Goal: Task Accomplishment & Management: Manage account settings

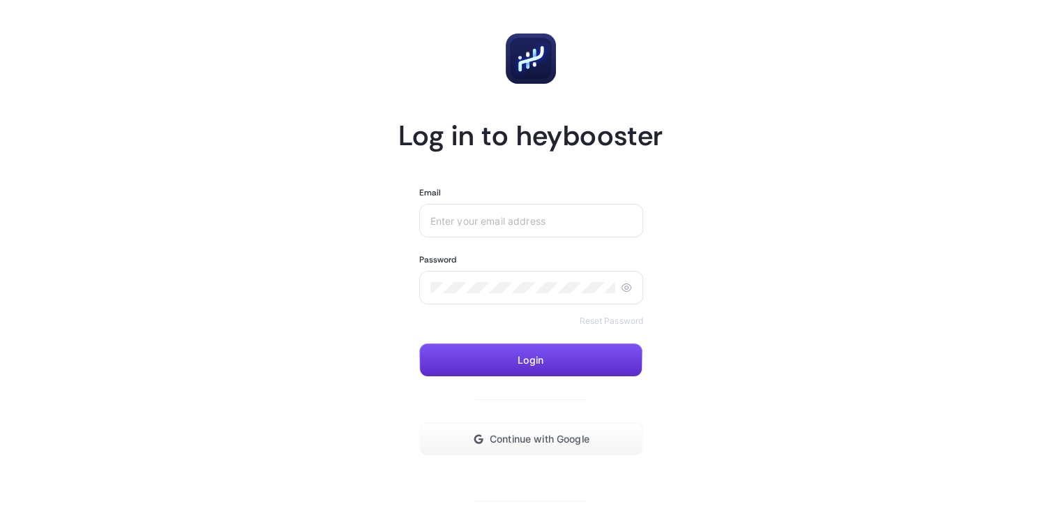
click at [544, 221] on input "Email" at bounding box center [531, 220] width 202 height 11
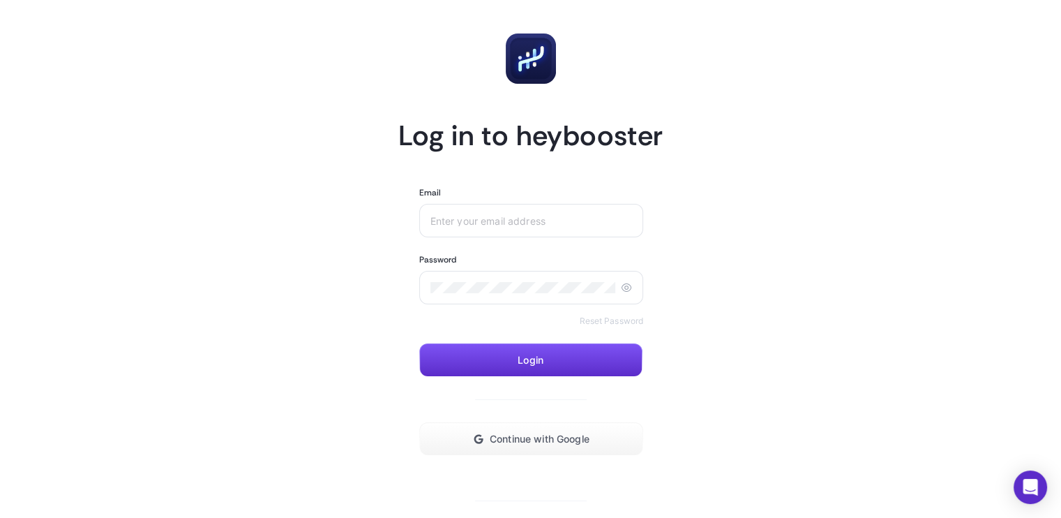
click at [544, 221] on input "Email" at bounding box center [531, 220] width 202 height 11
click at [522, 234] on div at bounding box center [531, 220] width 225 height 33
click at [532, 211] on div at bounding box center [531, 220] width 225 height 33
click at [532, 223] on input "Email" at bounding box center [531, 220] width 202 height 11
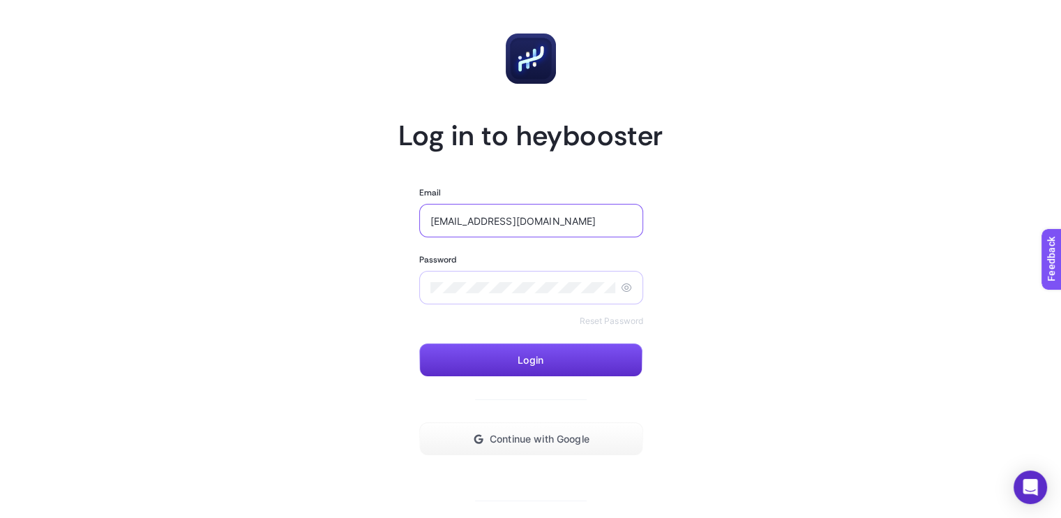
type input "[EMAIL_ADDRESS][DOMAIN_NAME]"
click at [400, 298] on section "Log in to heybooster Email abbategomlek@gmail.com Password Reset Password Login…" at bounding box center [530, 284] width 265 height 534
click at [548, 358] on button "Login" at bounding box center [530, 359] width 223 height 33
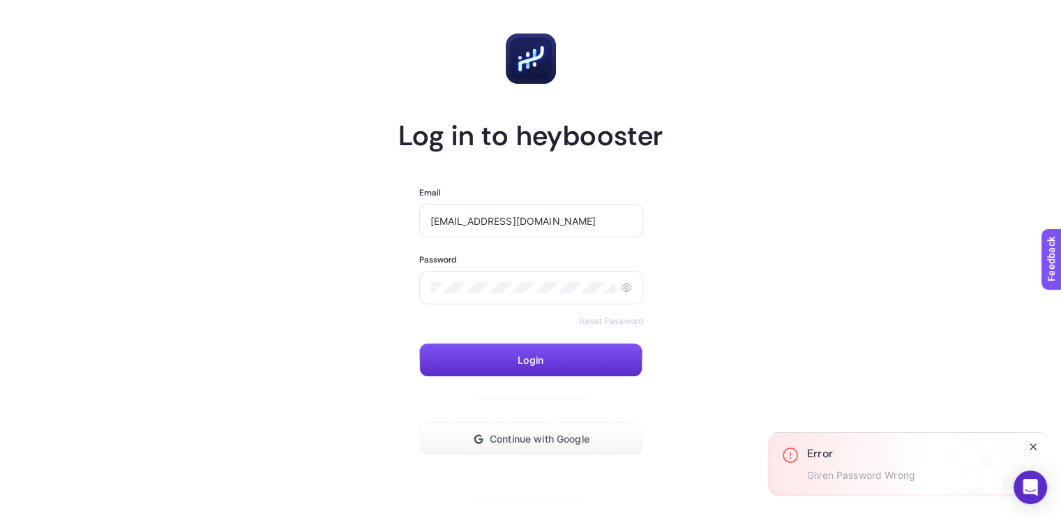
click at [1033, 444] on icon "Close" at bounding box center [1033, 446] width 11 height 11
drag, startPoint x: 561, startPoint y: 440, endPoint x: 822, endPoint y: 423, distance: 261.5
click at [822, 423] on article "Log in to heybooster Email abbategomlek@gmail.com Password Reset Password Login…" at bounding box center [530, 284] width 971 height 534
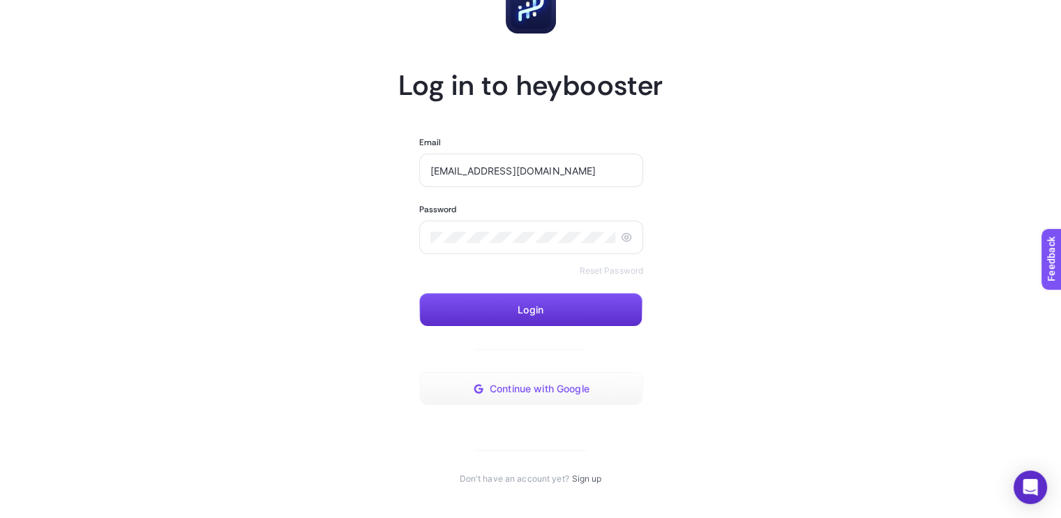
click at [546, 388] on span "Continue with Google" at bounding box center [540, 388] width 100 height 11
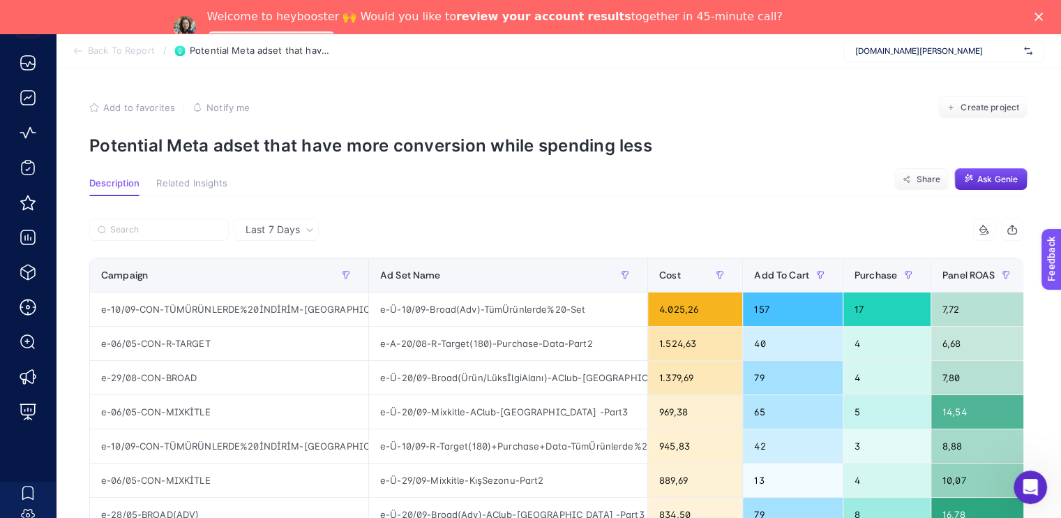
click at [1043, 19] on icon "Close" at bounding box center [1039, 17] width 8 height 8
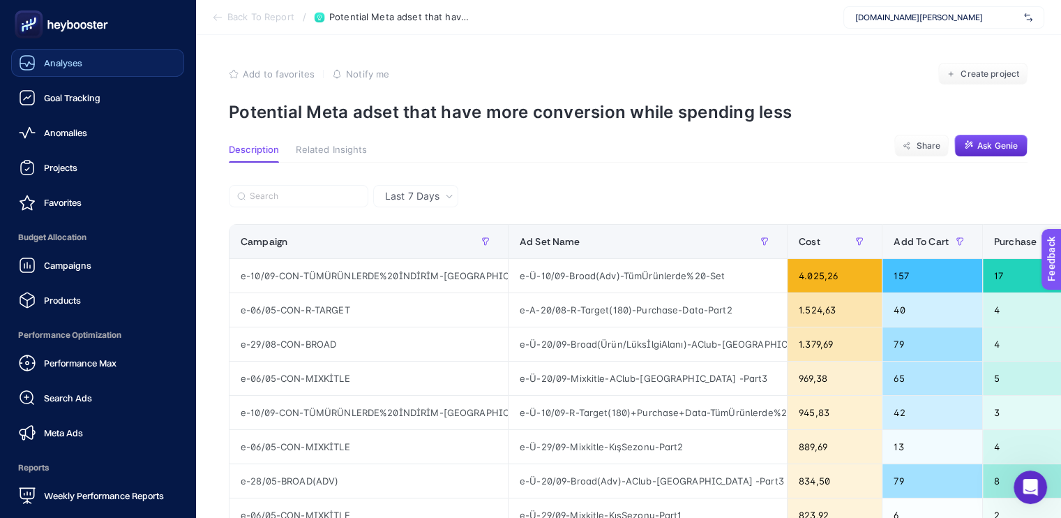
click at [61, 61] on span "Analyses" at bounding box center [63, 62] width 38 height 11
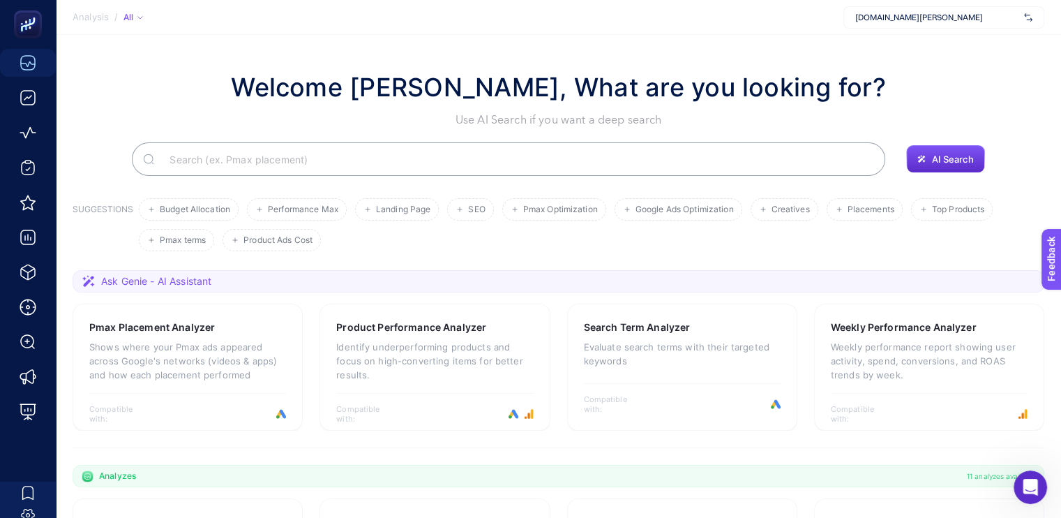
click at [948, 16] on span "[DOMAIN_NAME]" at bounding box center [936, 17] width 163 height 11
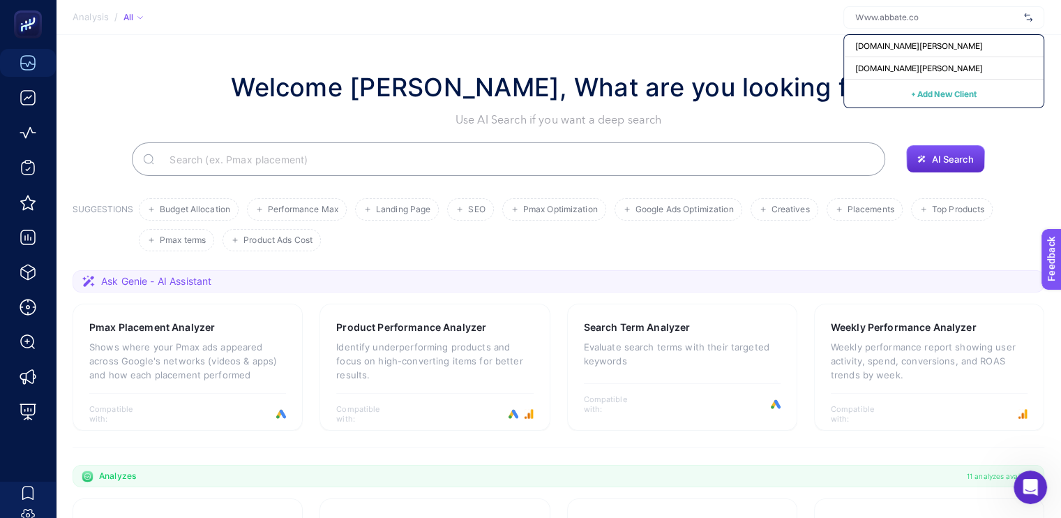
click at [779, 52] on section "Welcome Enes Okumuş, What are you looking for? Use AI Search if you want a deep…" at bounding box center [558, 482] width 1005 height 894
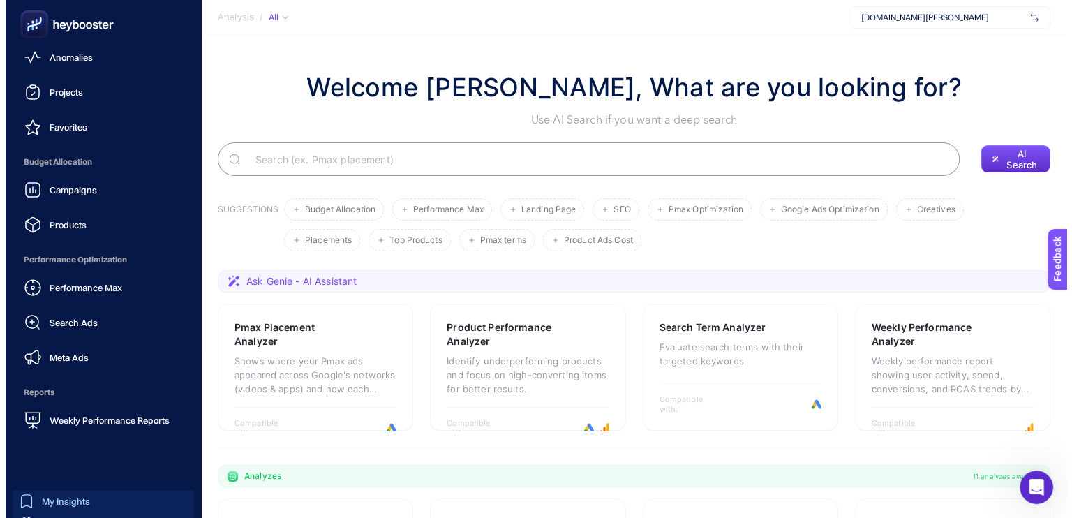
scroll to position [125, 0]
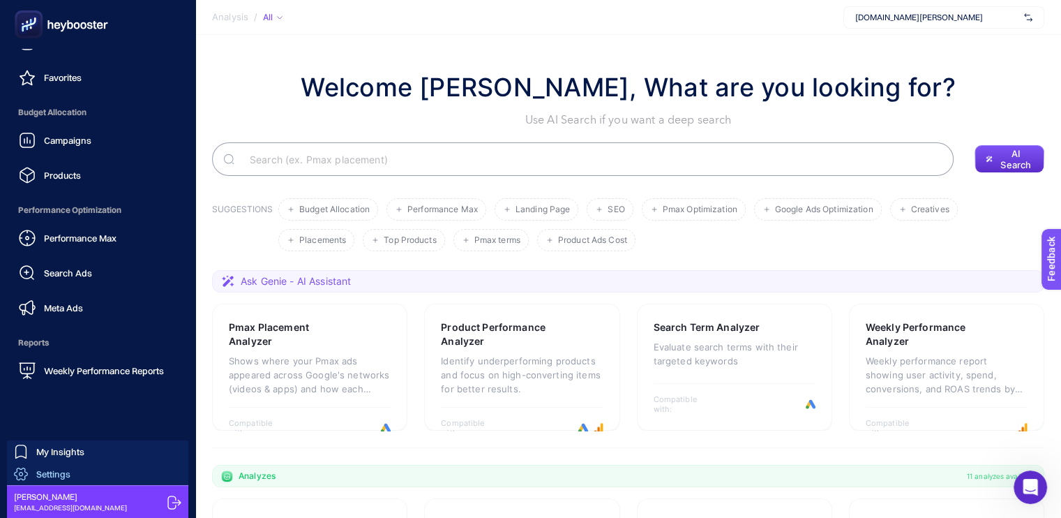
click at [53, 473] on span "Settings" at bounding box center [53, 473] width 34 height 11
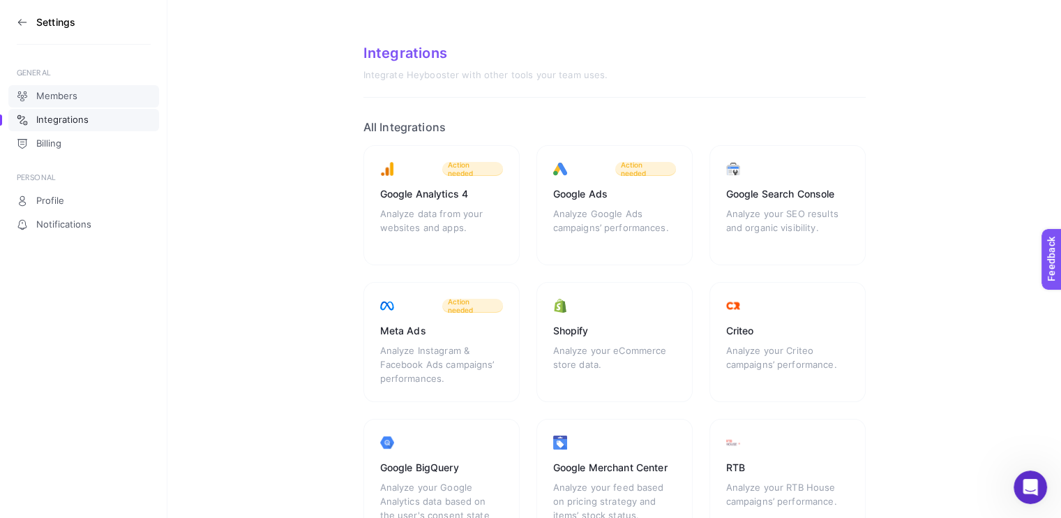
click at [85, 98] on link "Members" at bounding box center [83, 96] width 151 height 22
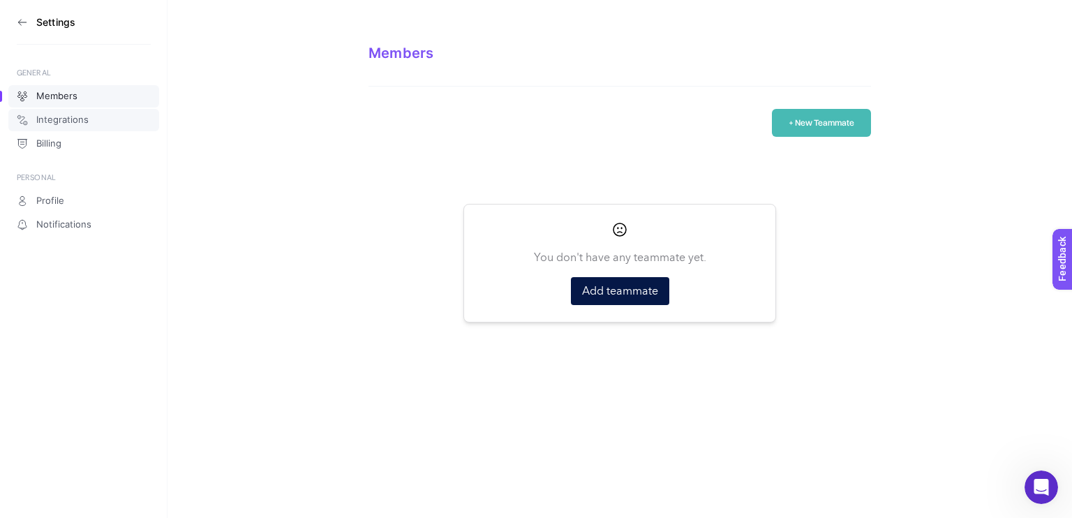
click at [70, 117] on span "Integrations" at bounding box center [62, 119] width 52 height 11
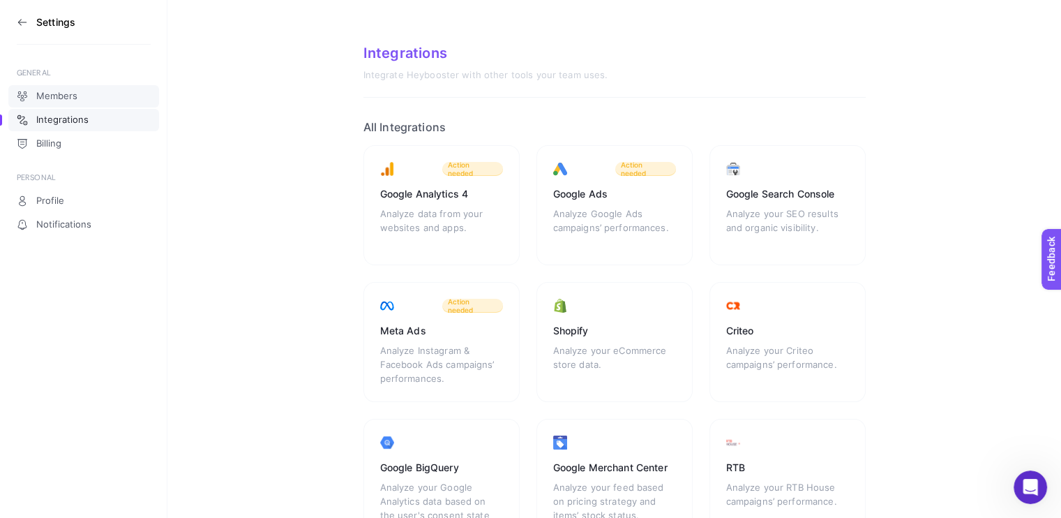
click at [68, 100] on span "Members" at bounding box center [56, 96] width 41 height 11
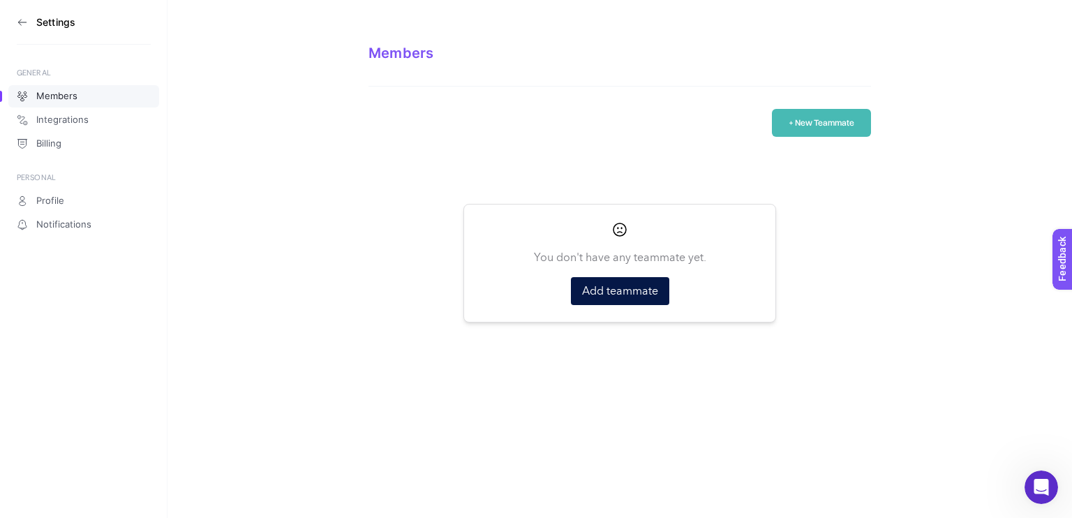
click at [832, 119] on button "+ New Teammate" at bounding box center [821, 123] width 99 height 28
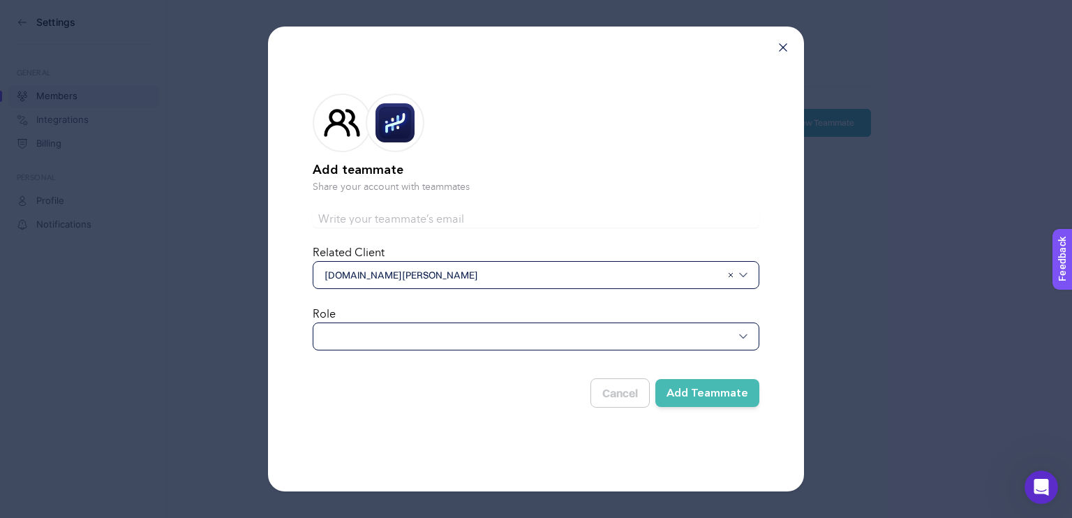
click at [448, 272] on span "[DOMAIN_NAME][PERSON_NAME]" at bounding box center [522, 275] width 396 height 14
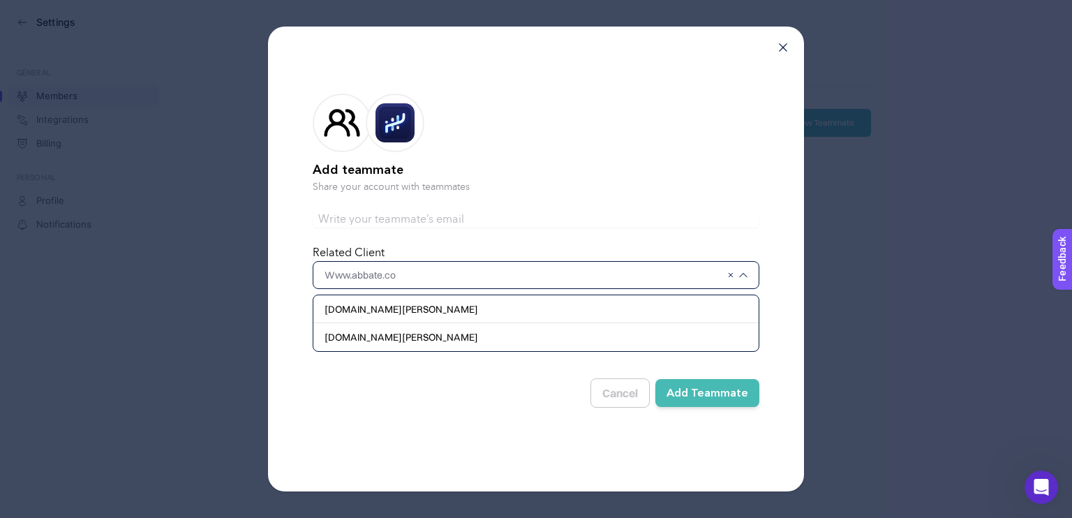
click at [448, 272] on input "text" at bounding box center [522, 275] width 396 height 14
click at [742, 209] on form "Add teammate Share your account with teammates Related Client Www.abbate.co www…" at bounding box center [536, 247] width 447 height 353
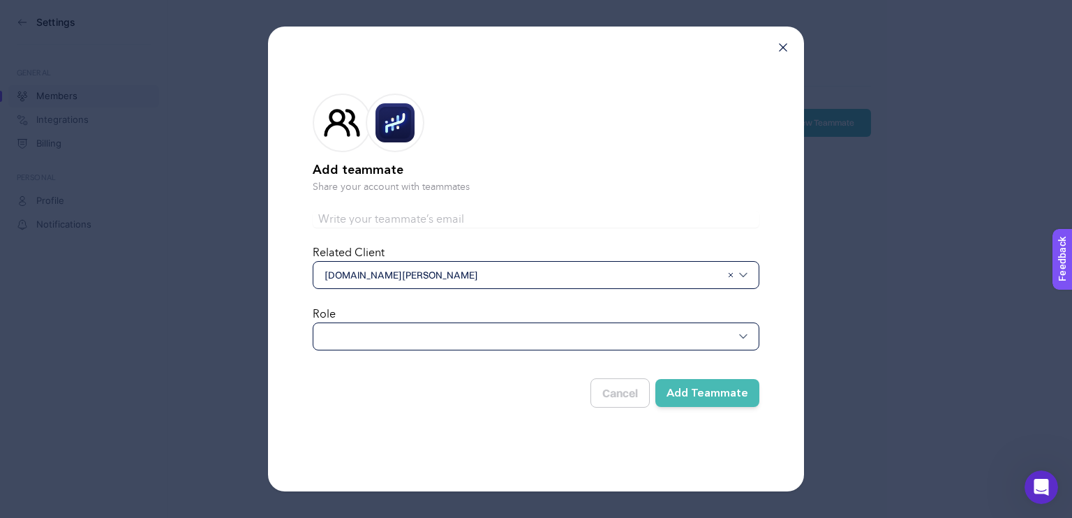
click at [407, 333] on div at bounding box center [536, 336] width 447 height 28
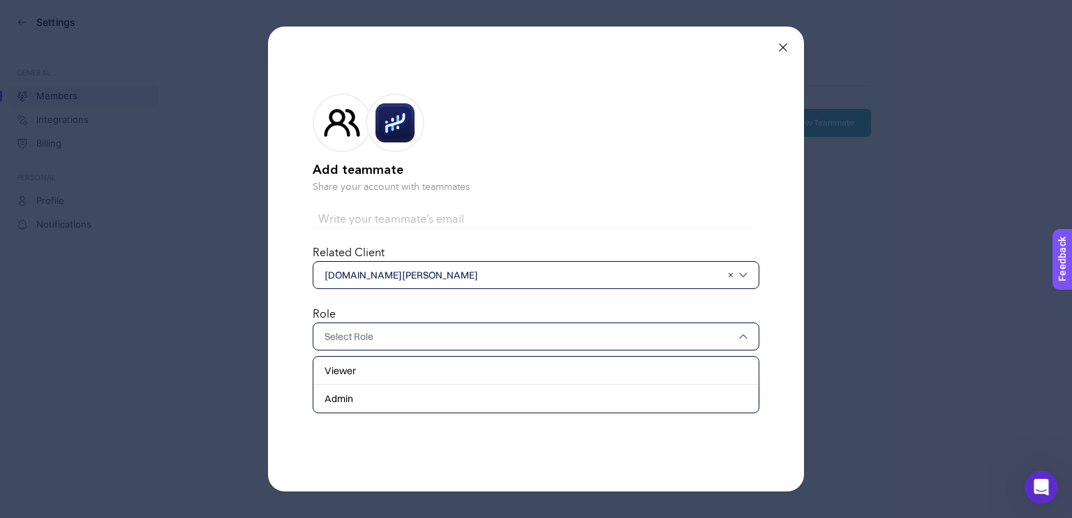
click at [430, 218] on input "text" at bounding box center [536, 219] width 447 height 17
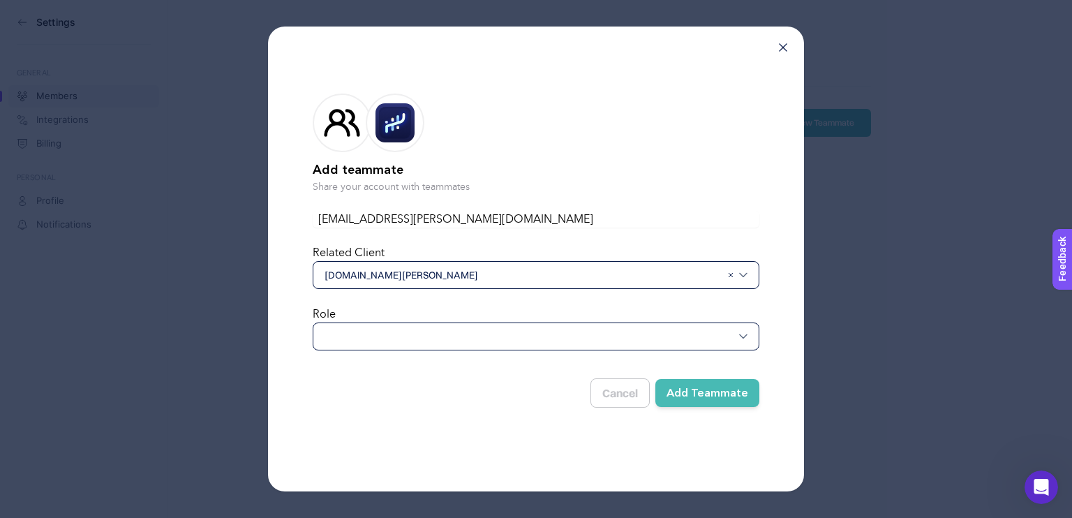
type input "pazaryeri@abbate.co"
click at [437, 271] on span "[DOMAIN_NAME][PERSON_NAME]" at bounding box center [522, 275] width 396 height 14
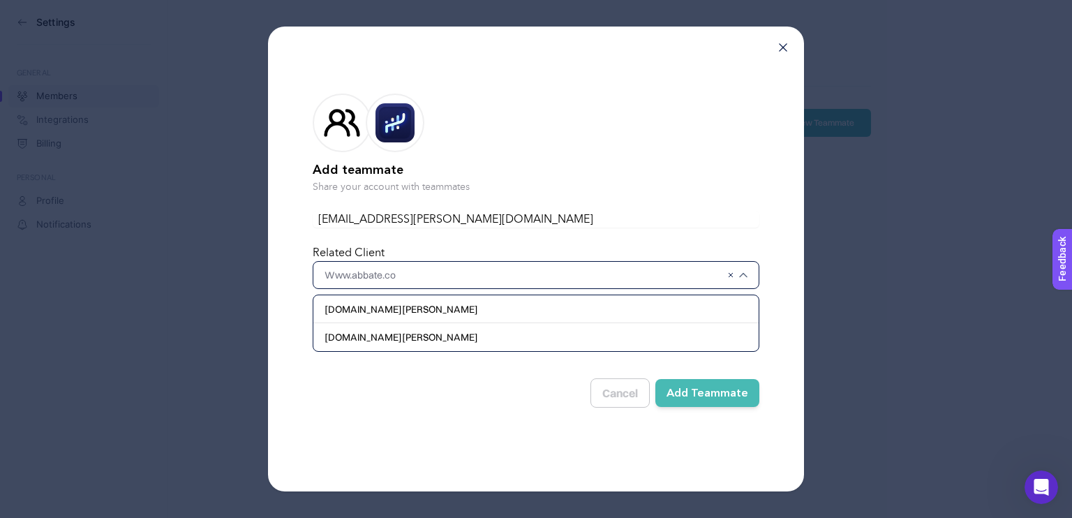
click at [437, 273] on input "text" at bounding box center [522, 275] width 396 height 14
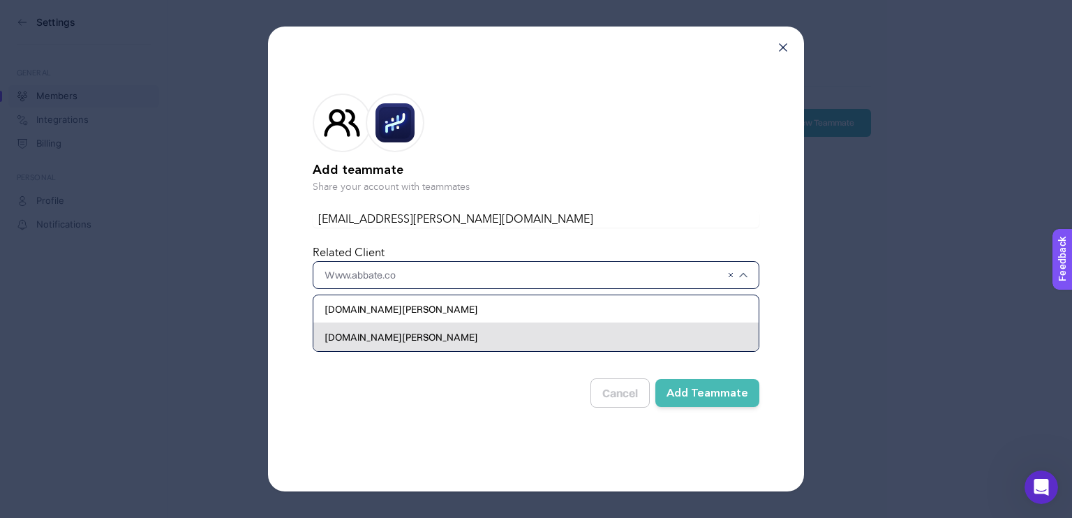
click at [393, 337] on div "www.abbate.co" at bounding box center [535, 337] width 445 height 28
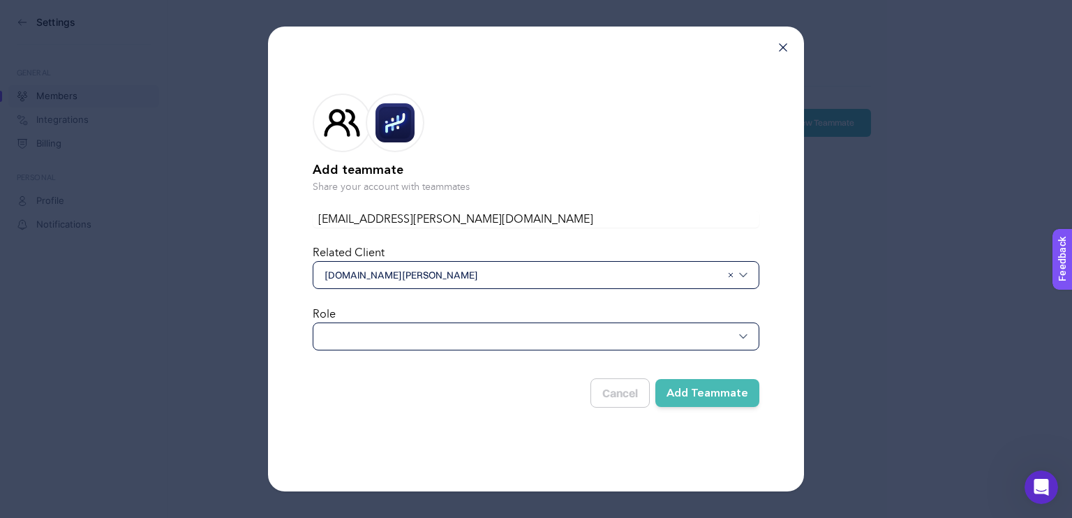
click at [391, 339] on div at bounding box center [536, 336] width 447 height 28
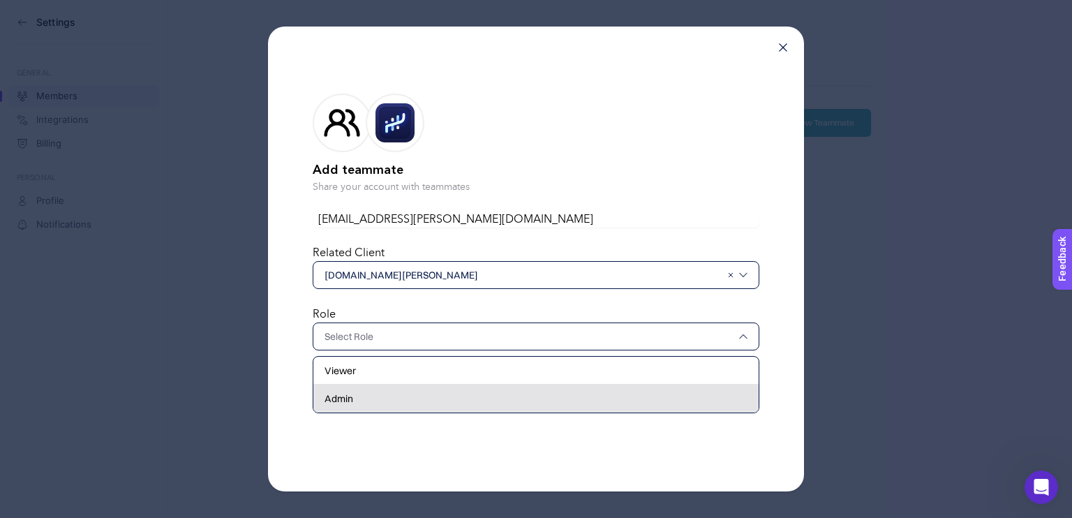
click at [350, 398] on span "Admin" at bounding box center [338, 398] width 29 height 14
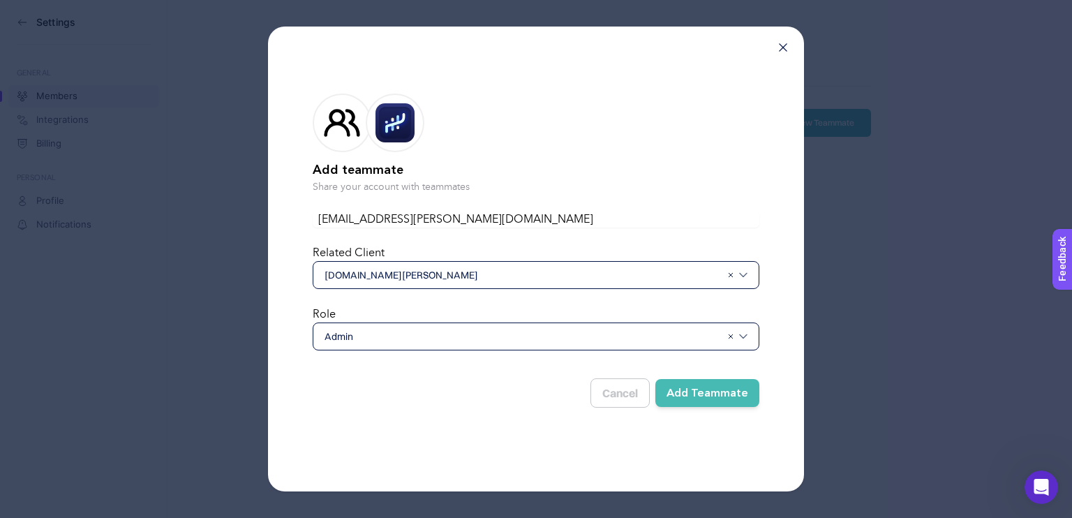
click at [721, 396] on button "Add Teammate" at bounding box center [707, 393] width 104 height 28
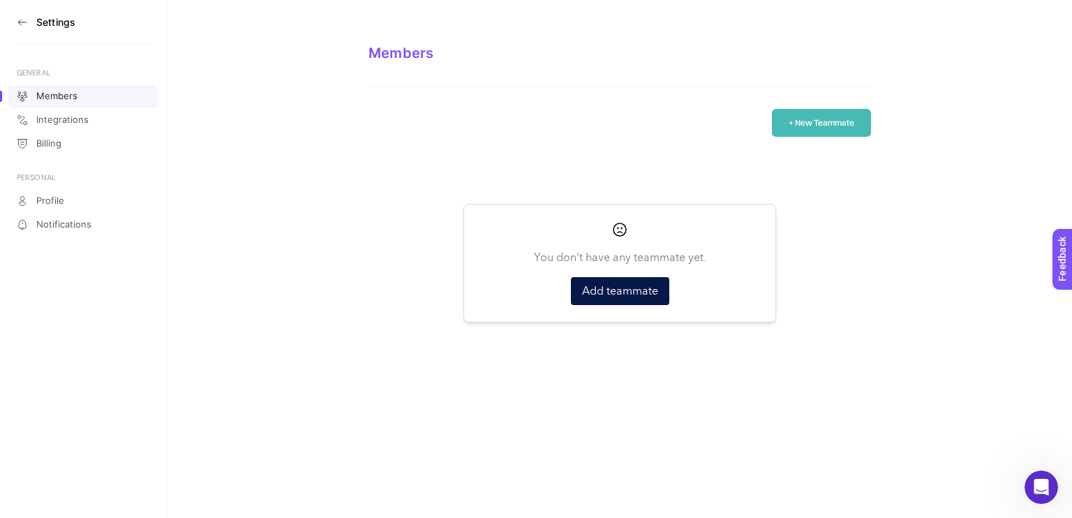
click at [831, 117] on button "+ New Teammate" at bounding box center [821, 123] width 99 height 28
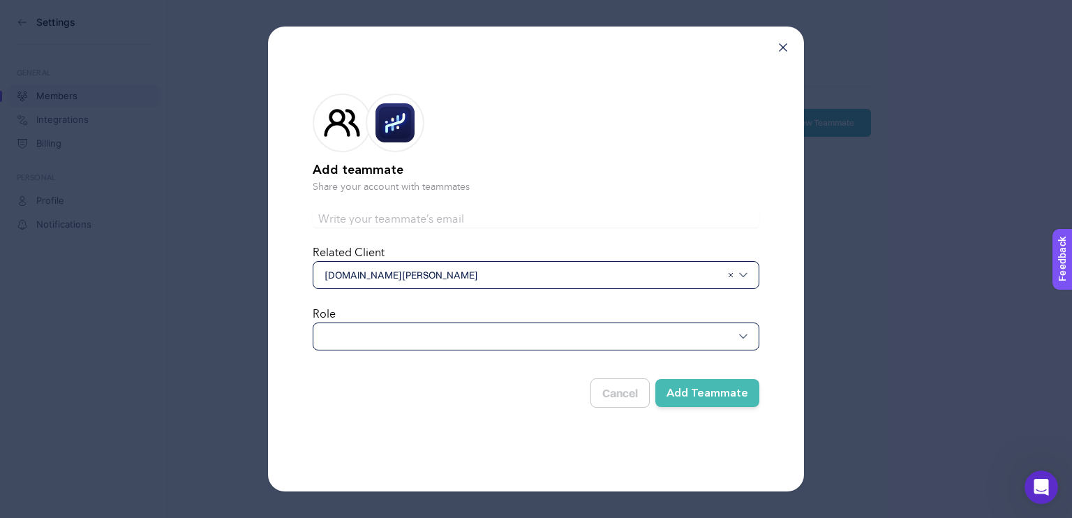
click at [427, 216] on input "text" at bounding box center [536, 219] width 447 height 17
type input "pazar"
click at [784, 44] on icon at bounding box center [783, 47] width 8 height 8
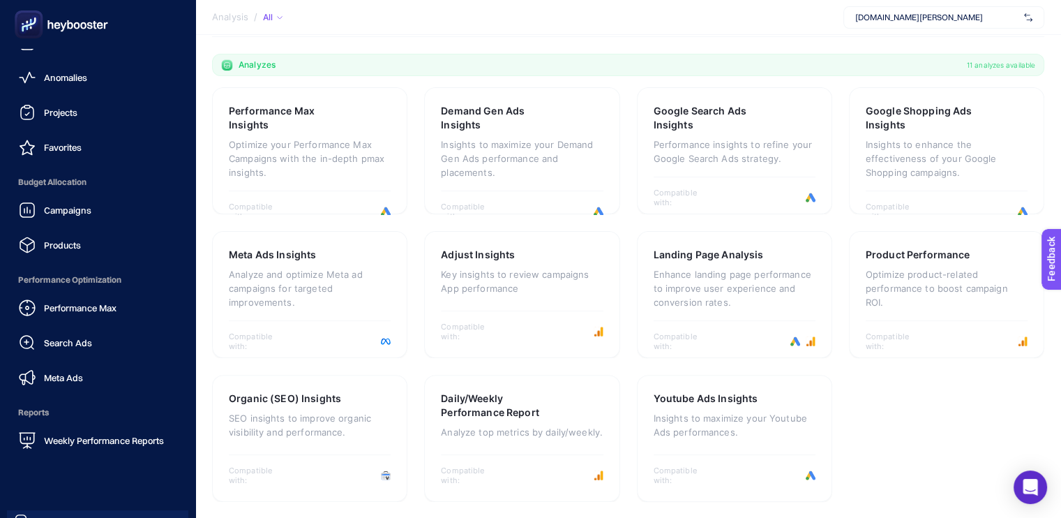
scroll to position [125, 0]
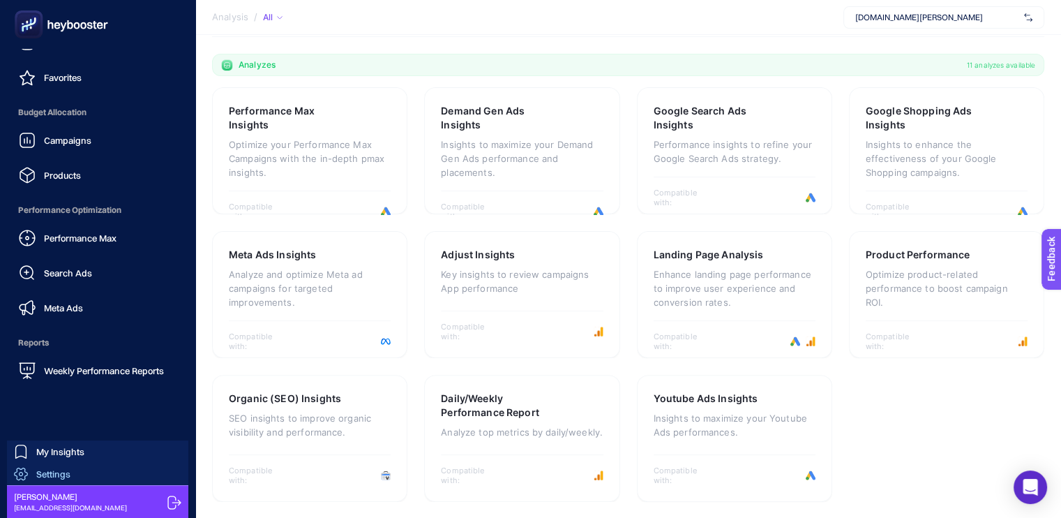
click at [55, 469] on span "Settings" at bounding box center [53, 473] width 34 height 11
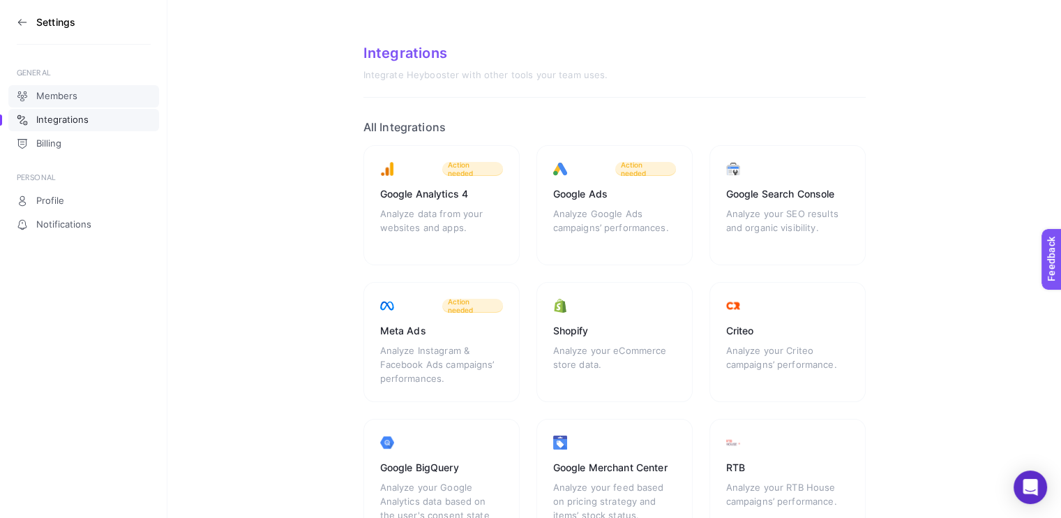
click at [77, 93] on link "Members" at bounding box center [83, 96] width 151 height 22
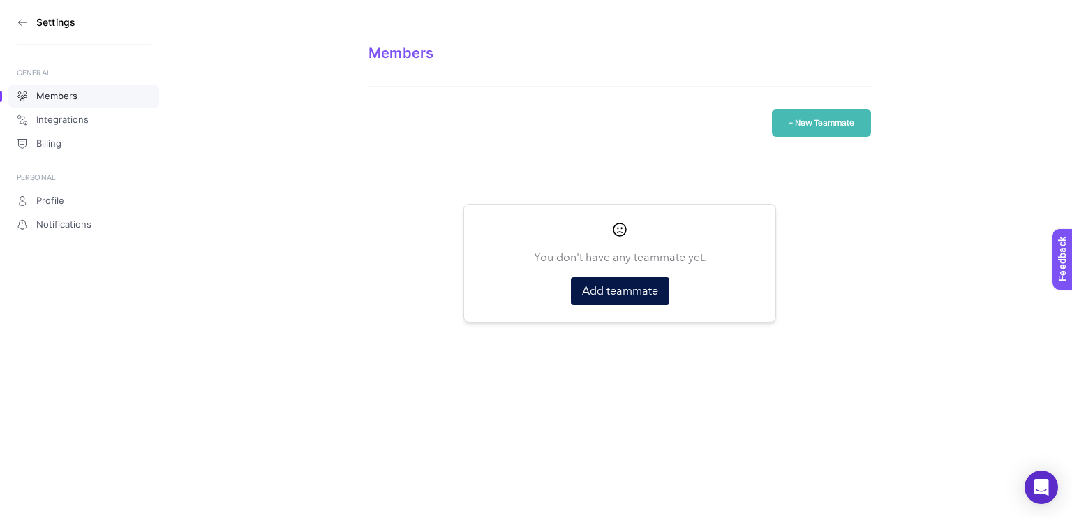
click at [826, 110] on button "+ New Teammate" at bounding box center [821, 123] width 99 height 28
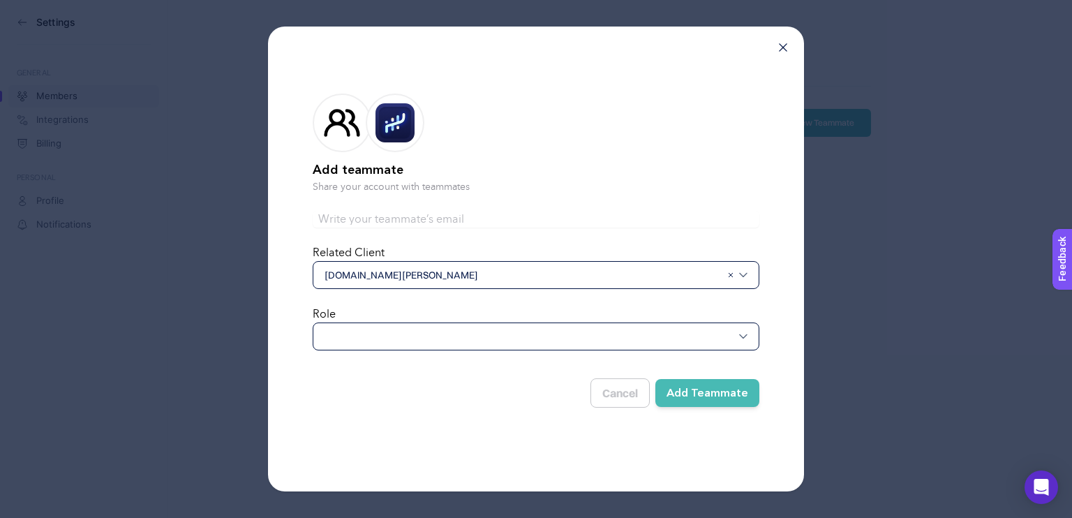
click at [403, 337] on div at bounding box center [536, 336] width 447 height 28
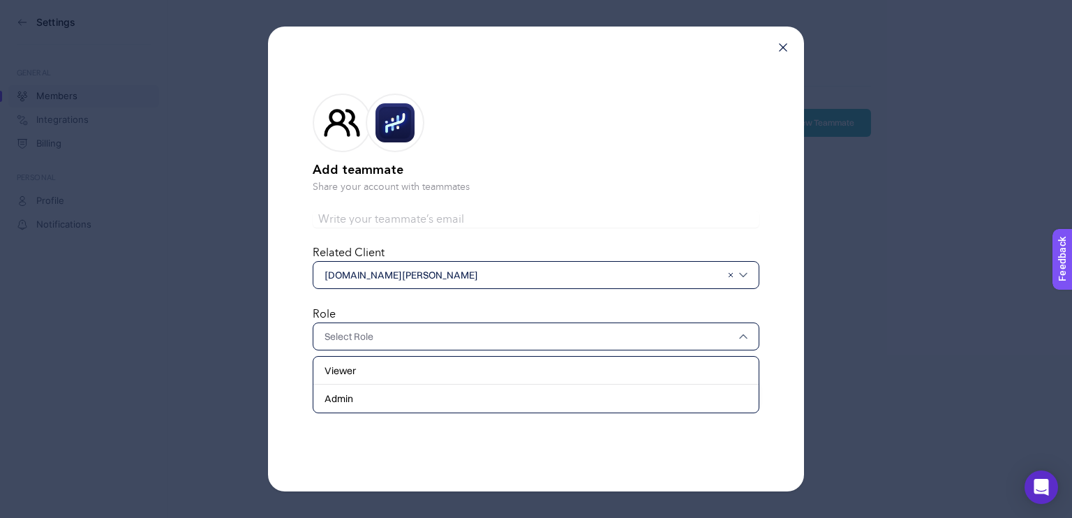
click at [403, 337] on input "text" at bounding box center [528, 336] width 409 height 14
click at [781, 47] on icon at bounding box center [783, 47] width 8 height 8
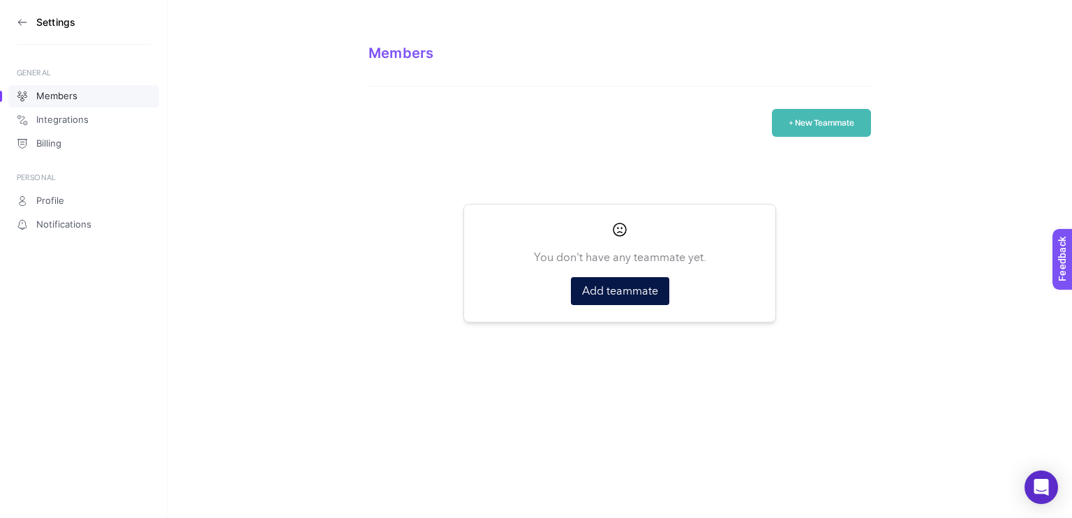
click at [805, 114] on button "+ New Teammate" at bounding box center [821, 123] width 99 height 28
click at [20, 20] on icon at bounding box center [19, 22] width 3 height 6
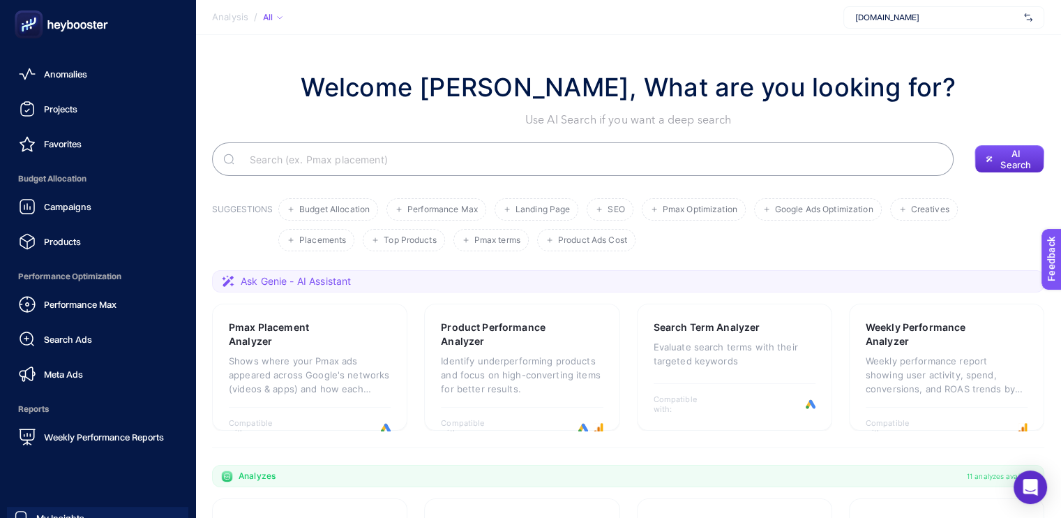
scroll to position [125, 0]
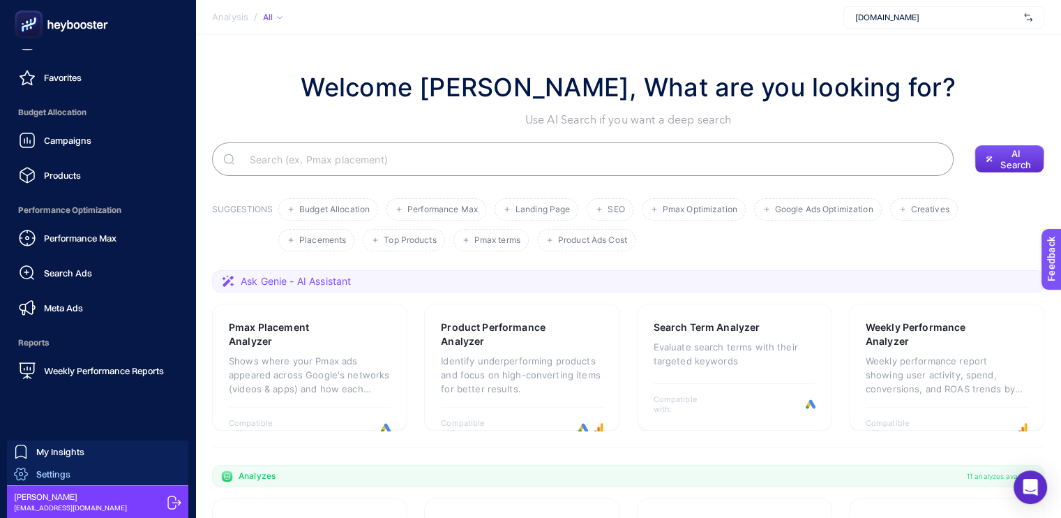
click at [67, 469] on span "Settings" at bounding box center [53, 473] width 34 height 11
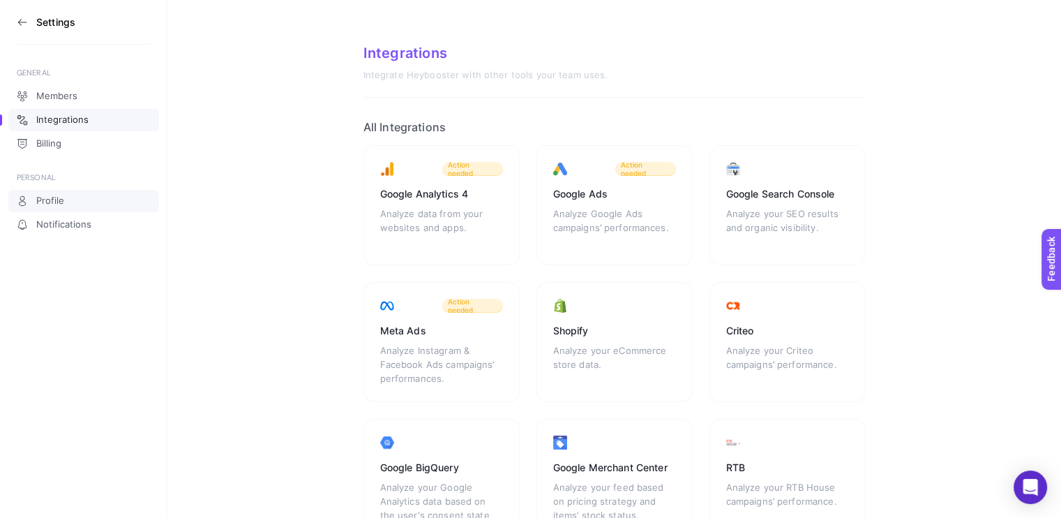
click at [68, 197] on link "Profile" at bounding box center [83, 201] width 151 height 22
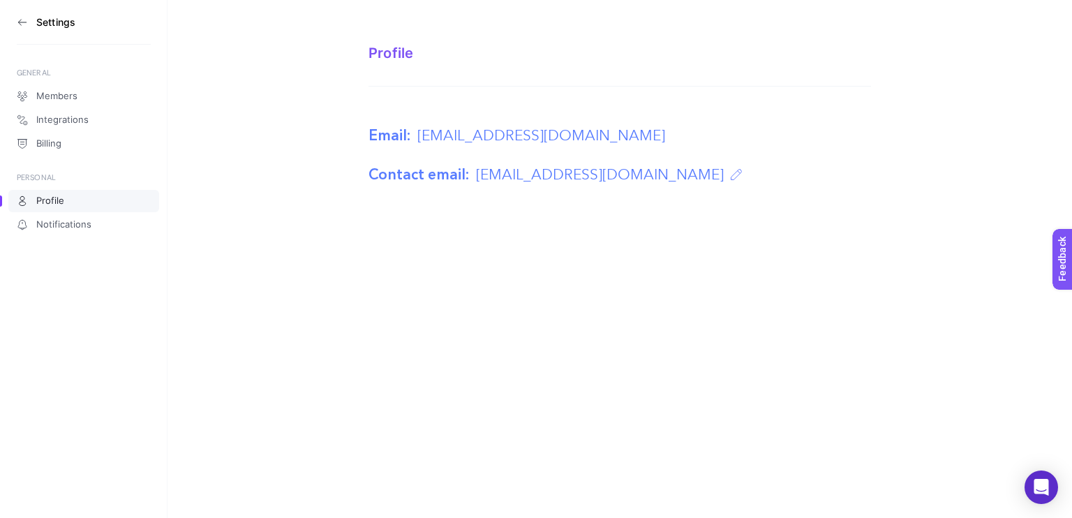
click at [730, 174] on img at bounding box center [735, 174] width 11 height 11
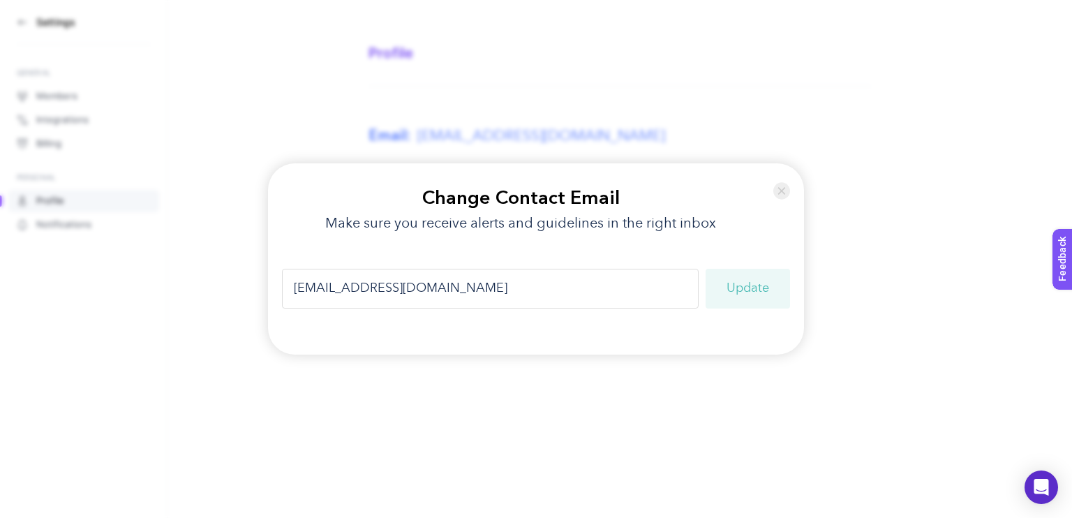
click at [779, 186] on img at bounding box center [781, 190] width 17 height 27
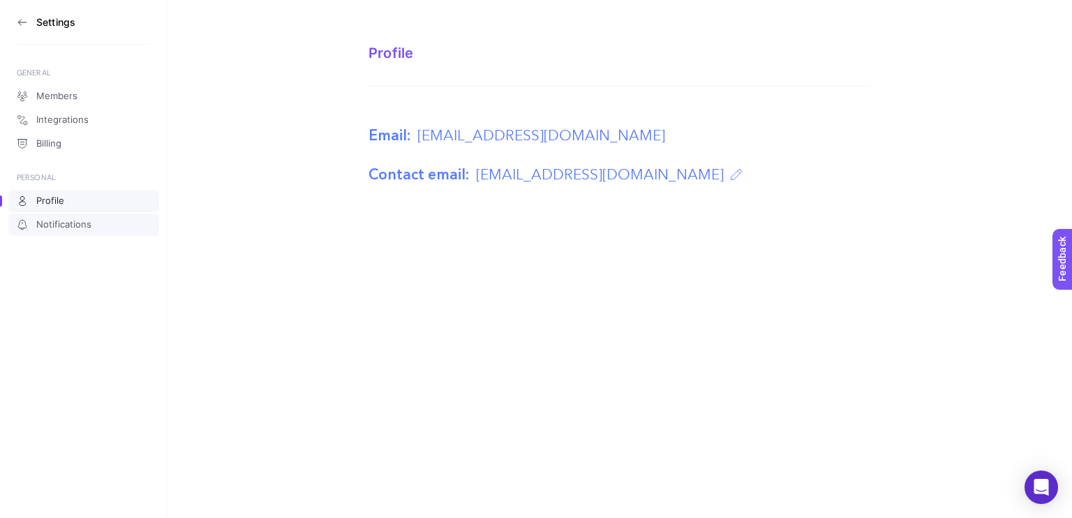
click at [80, 225] on span "Notifications" at bounding box center [63, 224] width 55 height 11
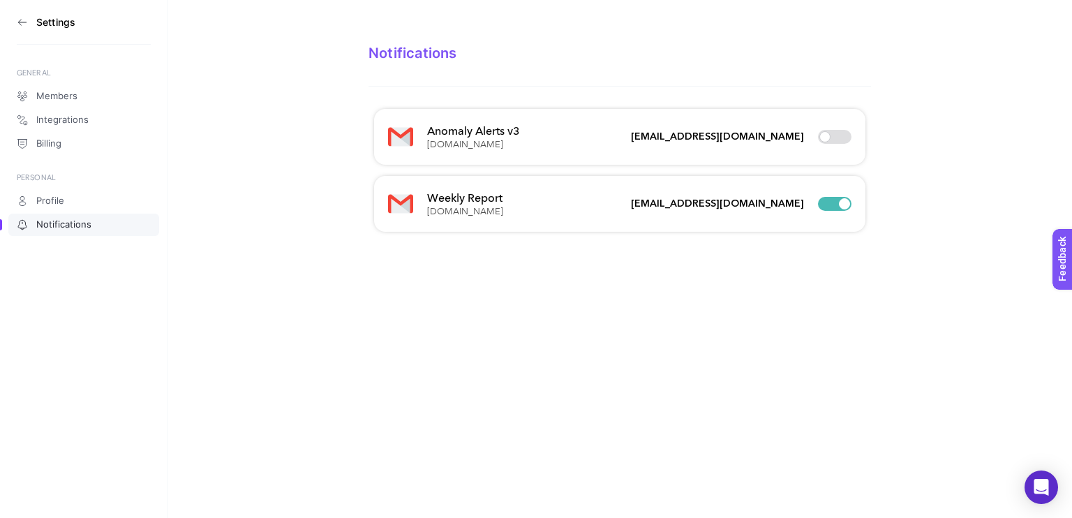
click at [52, 142] on span "Billing" at bounding box center [48, 143] width 25 height 11
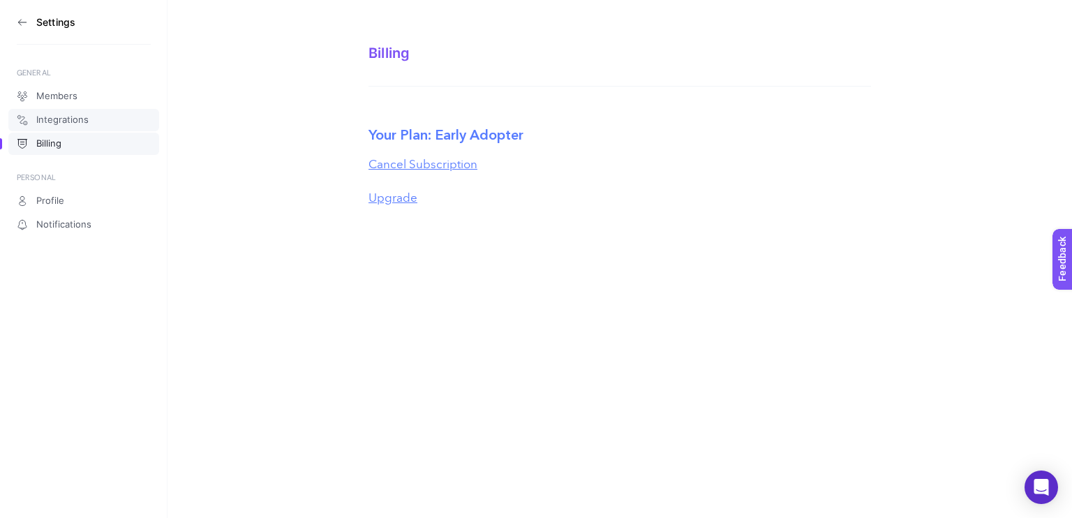
click at [63, 115] on span "Integrations" at bounding box center [62, 119] width 52 height 11
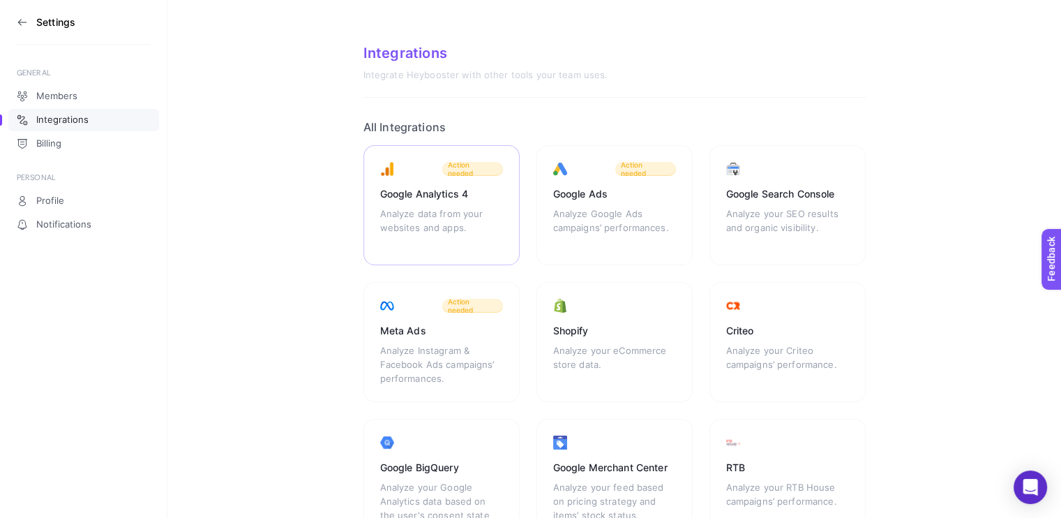
click at [481, 192] on div "Google Analytics 4" at bounding box center [441, 194] width 123 height 14
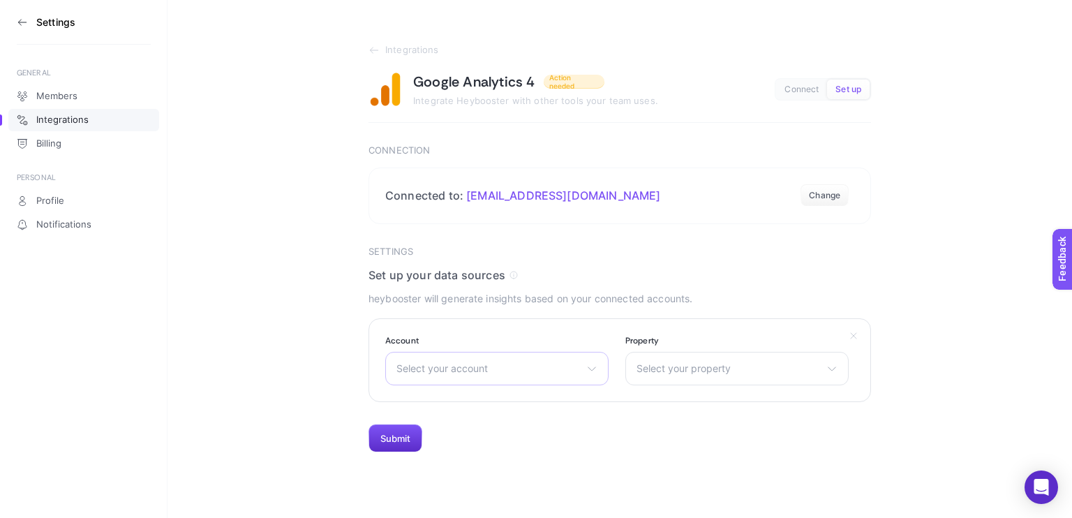
click at [523, 369] on span "Select your account" at bounding box center [488, 368] width 184 height 11
click at [463, 427] on li "Abbate" at bounding box center [497, 430] width 216 height 22
click at [717, 373] on div "Select your property Abbate" at bounding box center [736, 368] width 223 height 33
click at [680, 434] on li "Abbate" at bounding box center [737, 430] width 216 height 22
click at [399, 437] on button "Submit" at bounding box center [395, 438] width 54 height 28
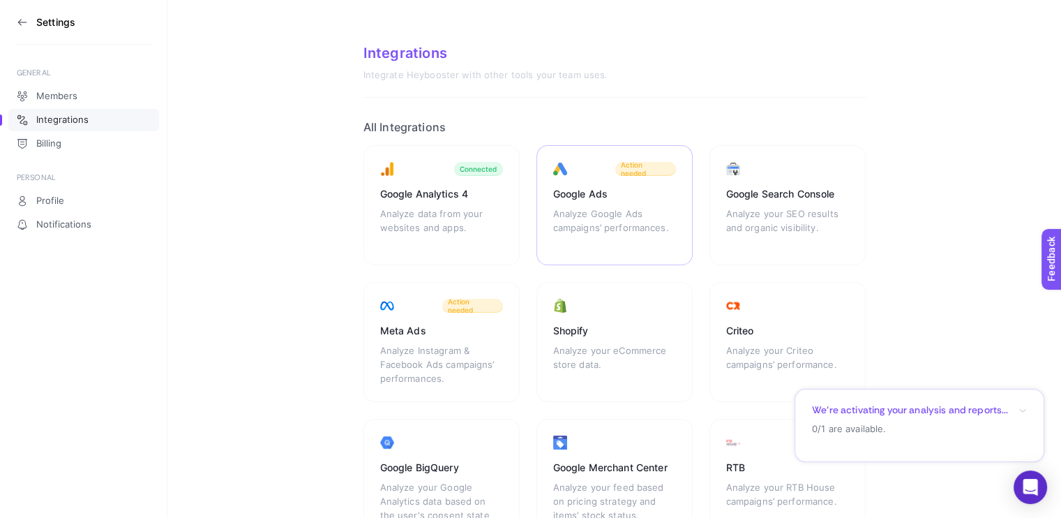
click at [637, 217] on div "Analyze Google Ads campaigns’ performances." at bounding box center [614, 228] width 123 height 42
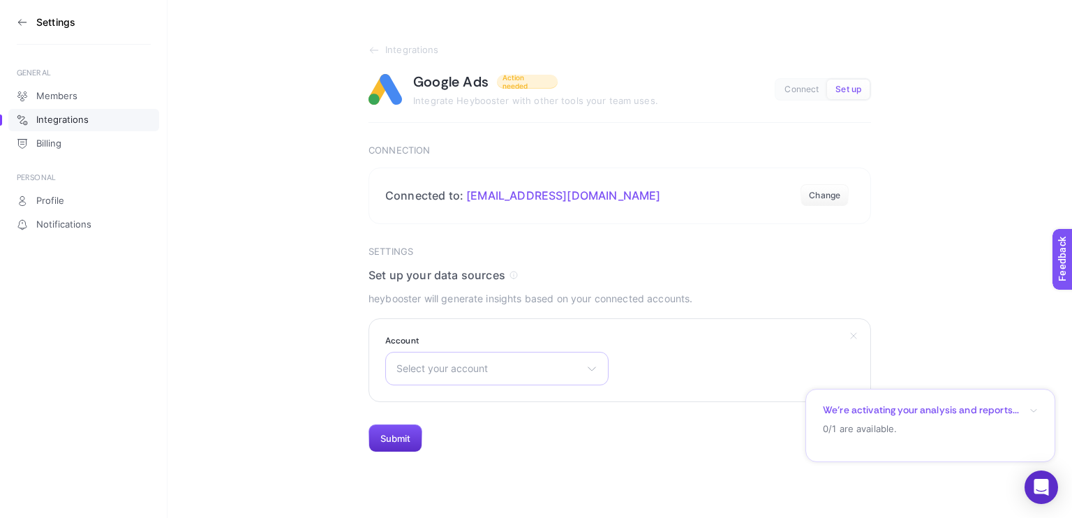
click at [475, 373] on span "Select your account" at bounding box center [488, 368] width 184 height 11
click at [461, 442] on ul "Abbate" at bounding box center [497, 430] width 222 height 28
click at [462, 435] on section "Settings Set up your data sources heybooster will generate insights based on yo…" at bounding box center [619, 349] width 502 height 207
click at [513, 379] on div "Select your account Abbate" at bounding box center [496, 368] width 223 height 33
click at [488, 433] on li "Abbate" at bounding box center [497, 430] width 216 height 22
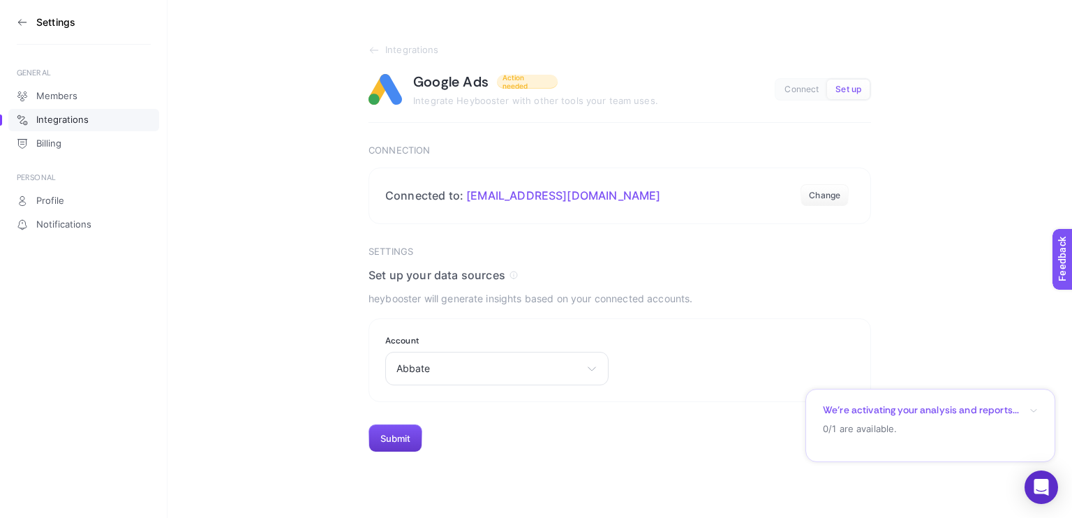
click at [393, 437] on button "Submit" at bounding box center [395, 438] width 54 height 28
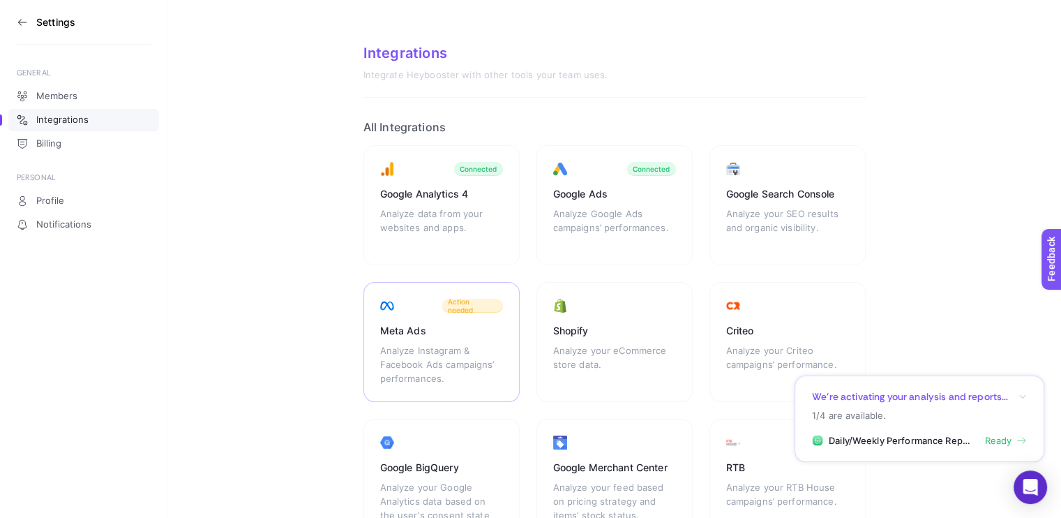
click at [467, 315] on div "Meta Ads Analyze Instagram & Facebook Ads campaigns’ performances. Action needed" at bounding box center [441, 342] width 156 height 120
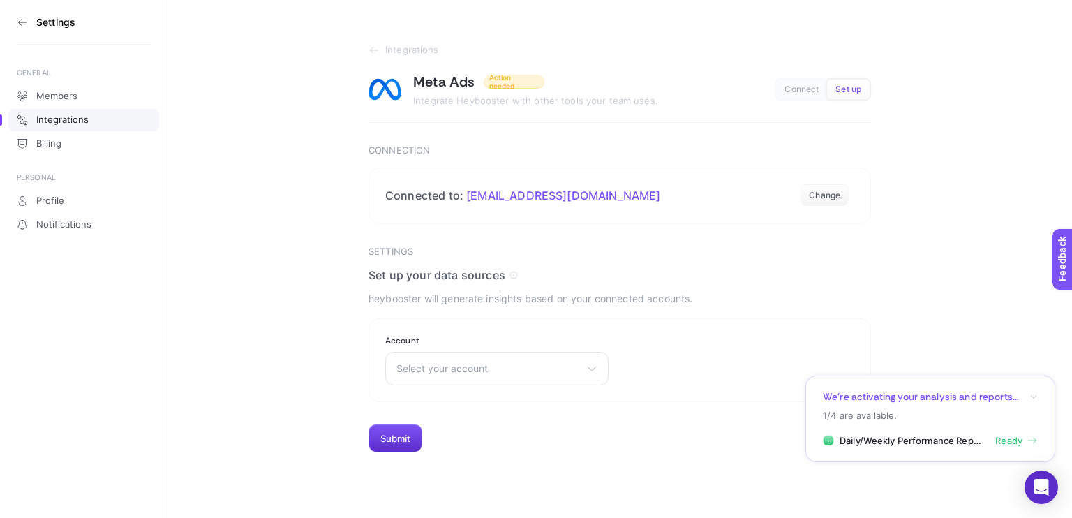
click at [566, 281] on h4 "Set up your data sources" at bounding box center [619, 275] width 502 height 14
click at [472, 376] on div "Select your account Abbate Shirts Emir Karabel" at bounding box center [496, 368] width 223 height 33
click at [455, 426] on span "Abbate Shirts" at bounding box center [428, 429] width 62 height 11
click at [397, 437] on button "Submit" at bounding box center [395, 438] width 54 height 28
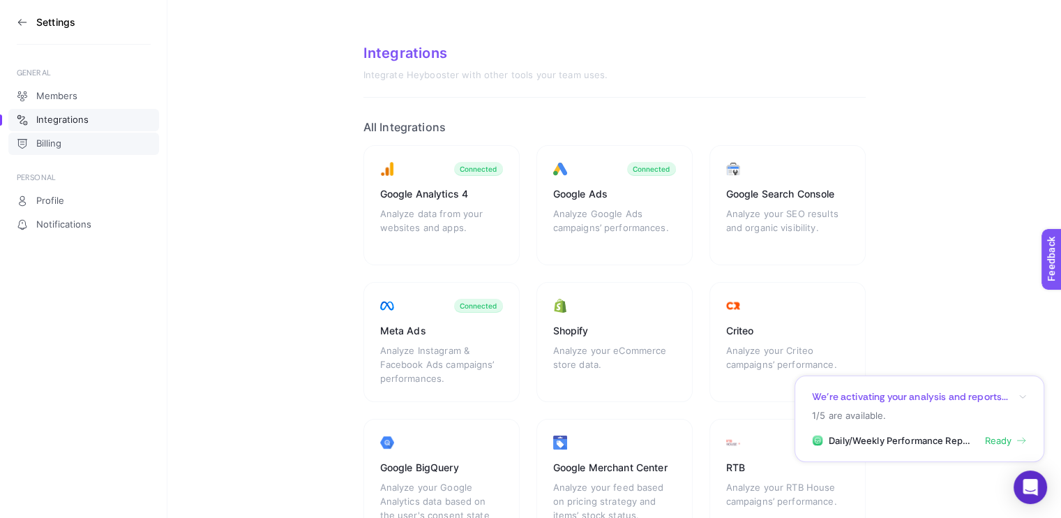
click at [70, 146] on link "Billing" at bounding box center [83, 144] width 151 height 22
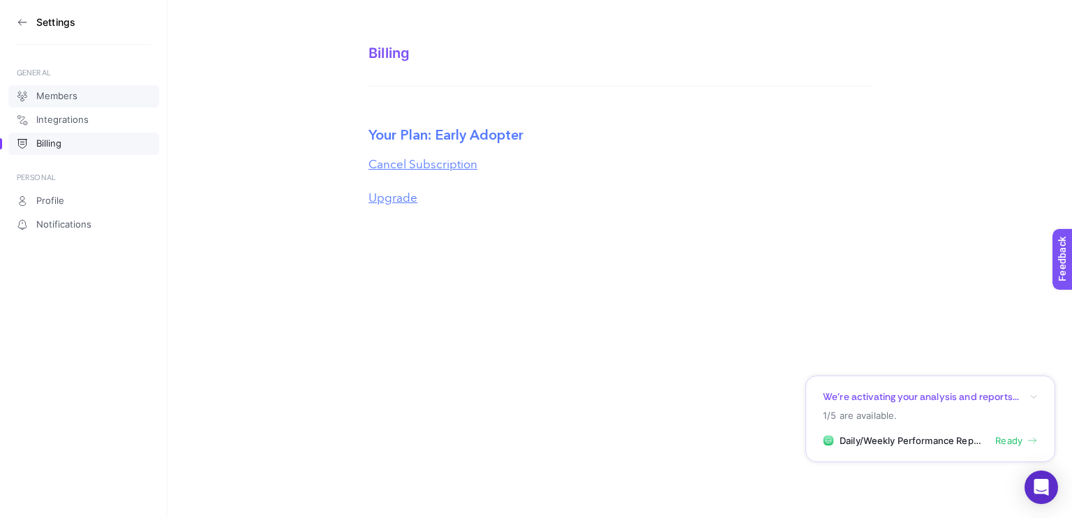
click at [77, 95] on link "Members" at bounding box center [83, 96] width 151 height 22
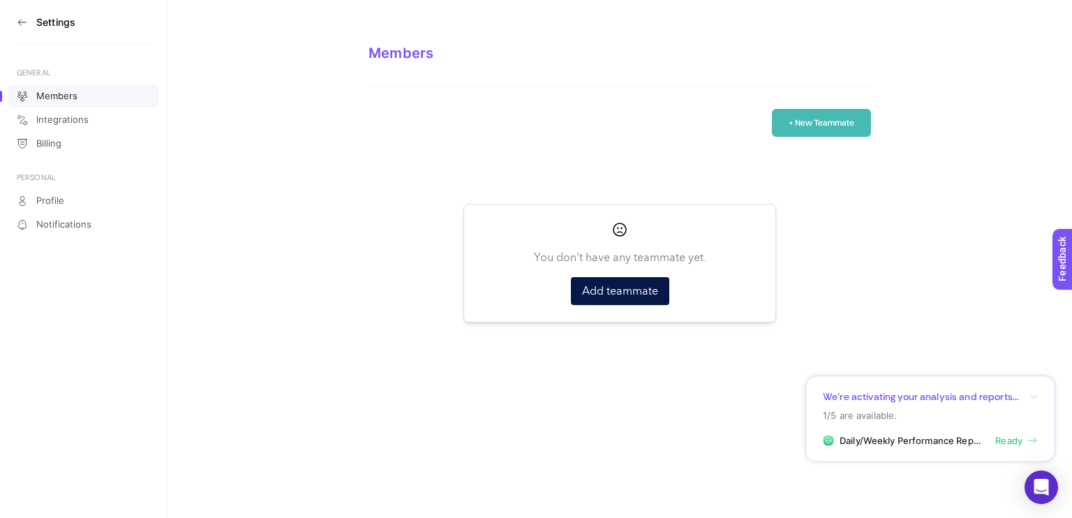
click at [36, 33] on section "Settings" at bounding box center [84, 22] width 134 height 45
click at [25, 18] on icon at bounding box center [22, 22] width 11 height 11
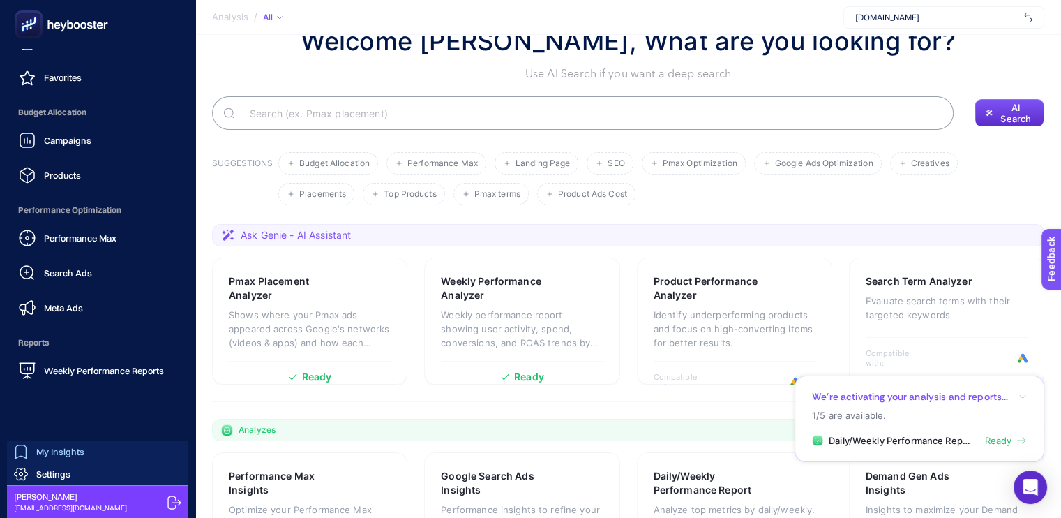
scroll to position [70, 0]
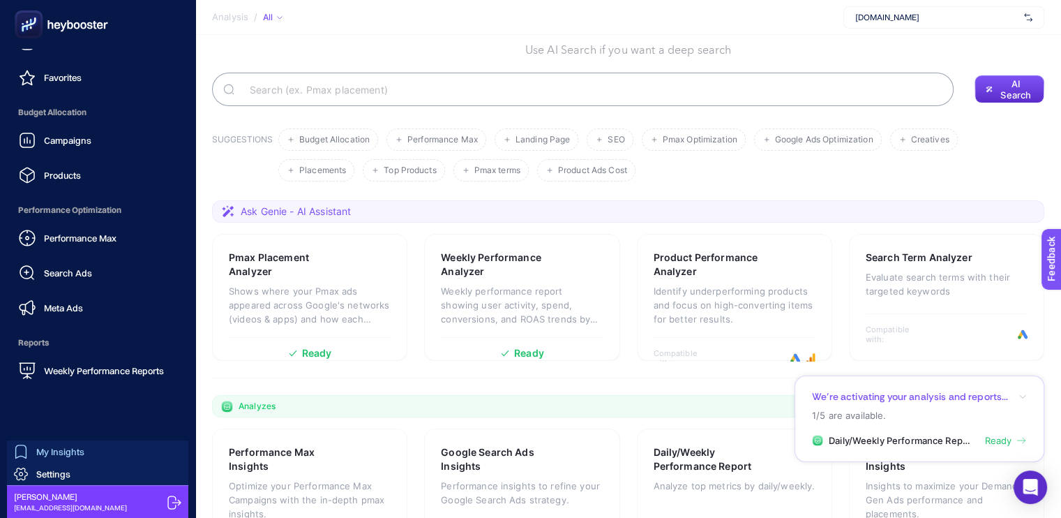
click at [86, 450] on link "My Insights" at bounding box center [97, 451] width 181 height 22
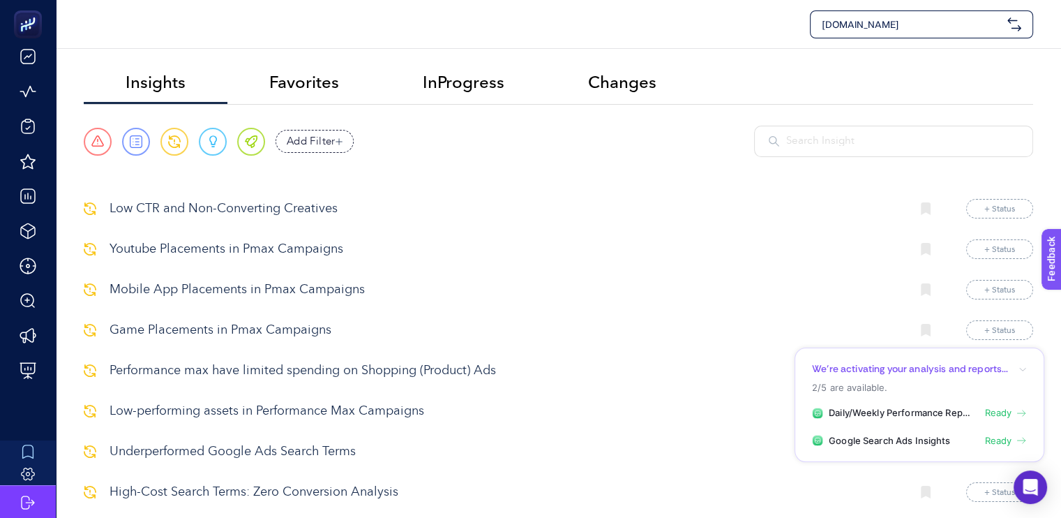
click at [250, 250] on p "Youtube Placements in Pmax Campaigns" at bounding box center [505, 249] width 790 height 19
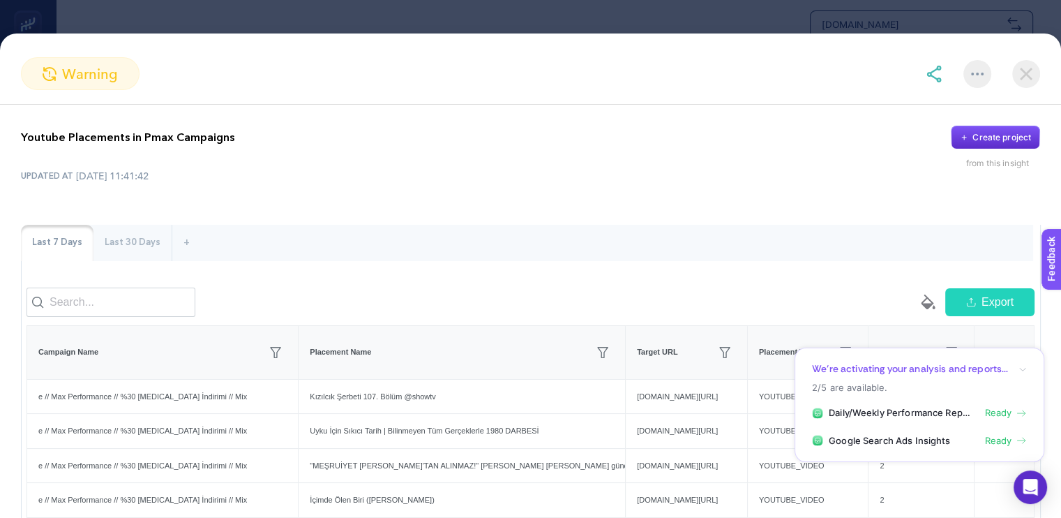
click at [1031, 82] on img at bounding box center [1026, 74] width 28 height 28
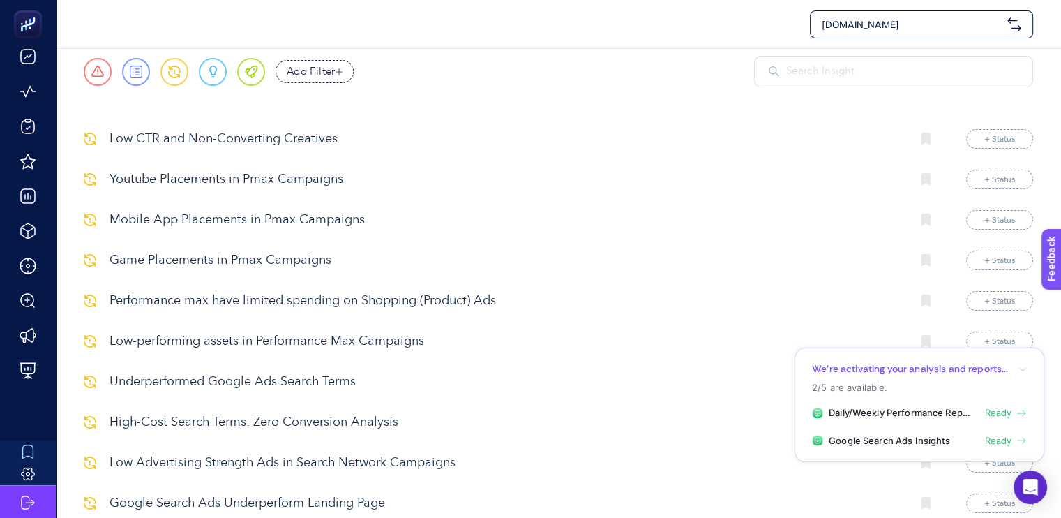
click at [234, 260] on p "Game Placements in Pmax Campaigns" at bounding box center [505, 260] width 790 height 19
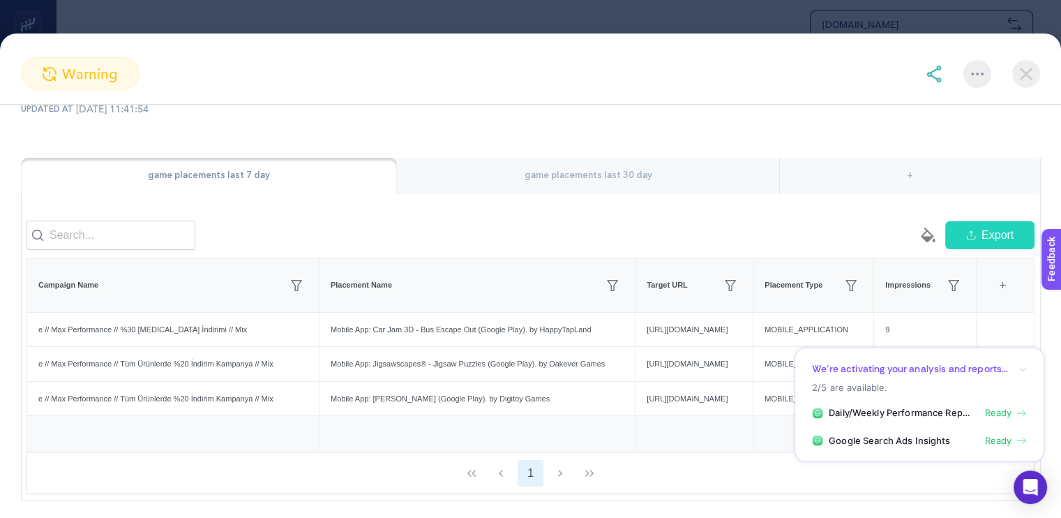
scroll to position [134, 0]
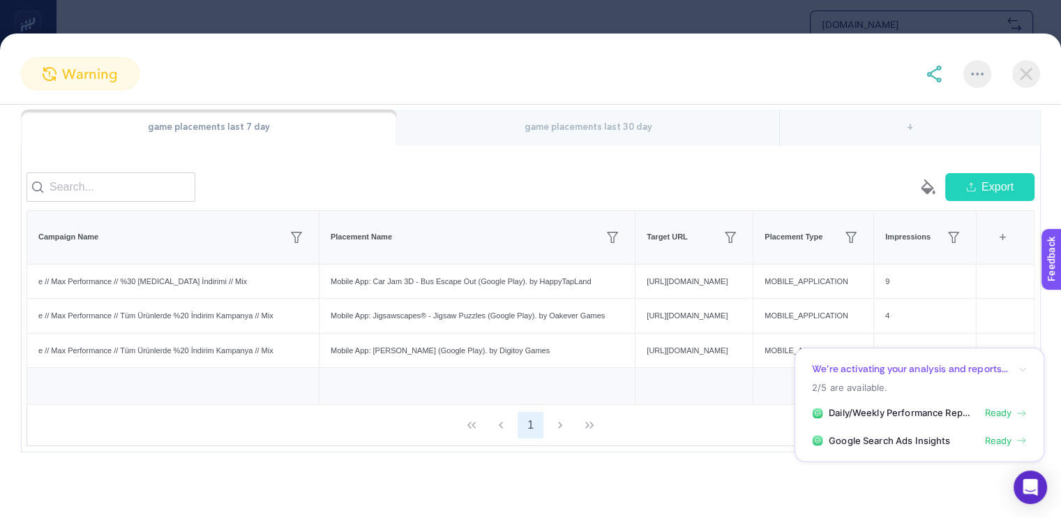
click at [1033, 72] on img at bounding box center [1026, 74] width 28 height 28
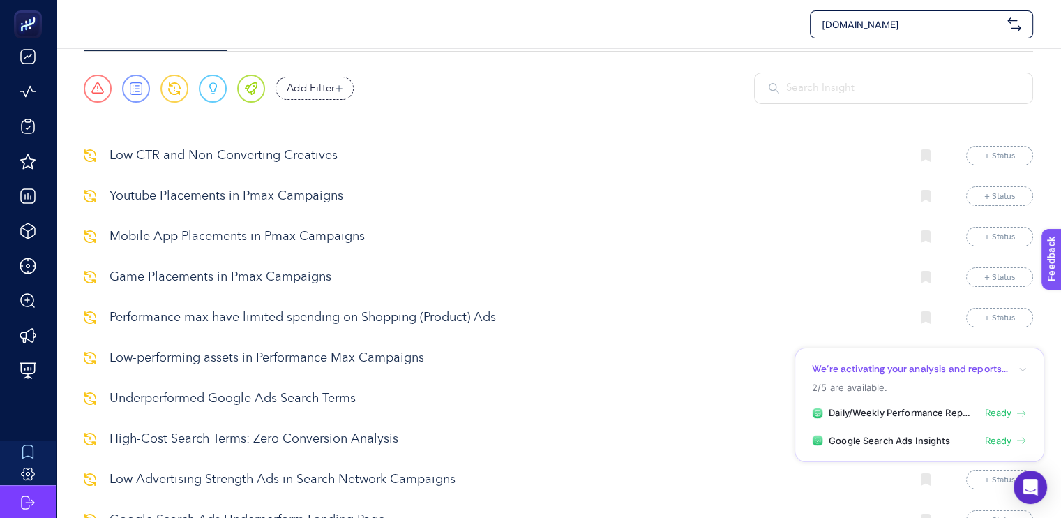
scroll to position [0, 0]
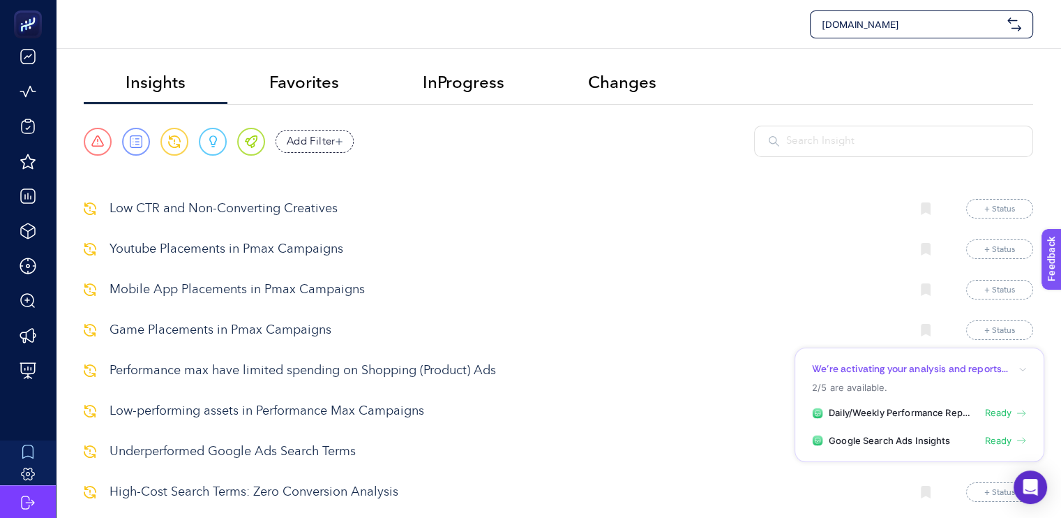
click at [868, 38] on div "Www.abbate.co" at bounding box center [558, 24] width 1005 height 48
click at [876, 25] on span "Www.abbate.co" at bounding box center [912, 24] width 180 height 14
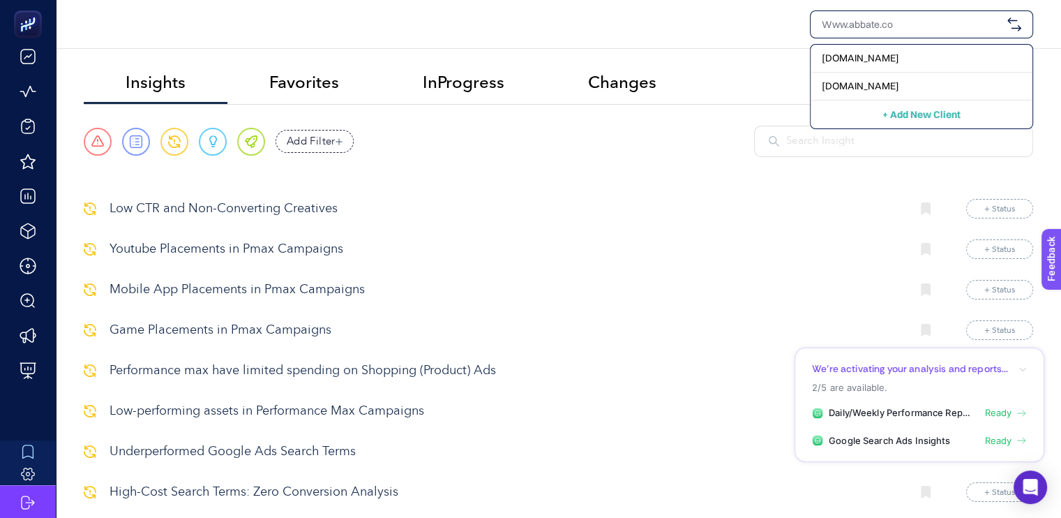
click at [713, 25] on div "Www.abbate.co www.abbate.co + Add New Client" at bounding box center [559, 24] width 950 height 28
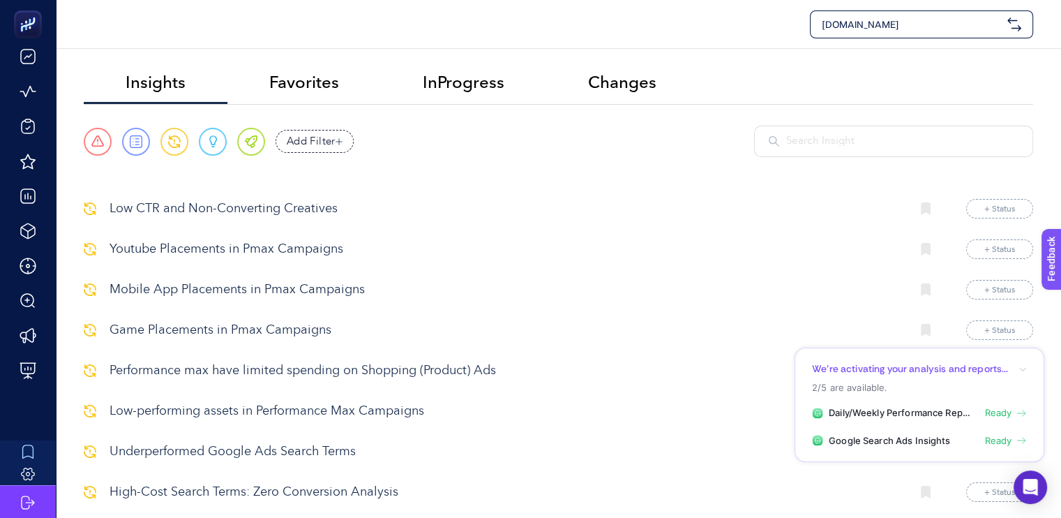
click at [924, 31] on div "Www.abbate.co" at bounding box center [921, 24] width 223 height 28
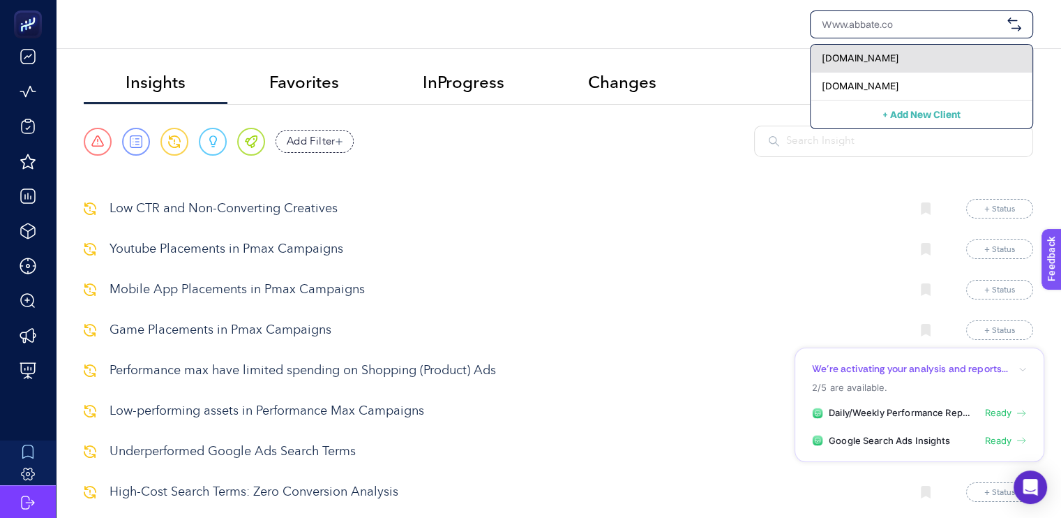
click at [897, 58] on div "Www.abbate.co" at bounding box center [922, 59] width 222 height 28
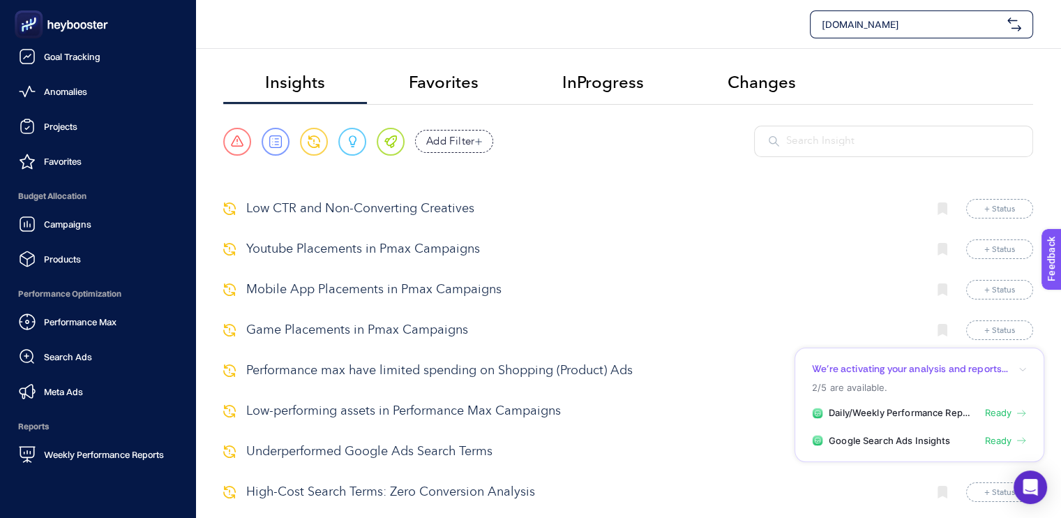
click at [75, 24] on icon at bounding box center [61, 24] width 100 height 28
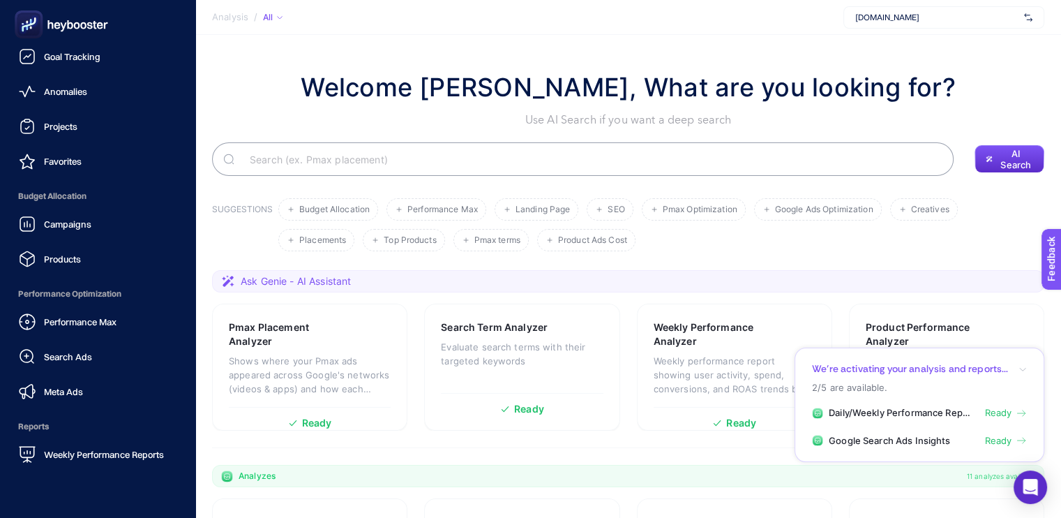
scroll to position [70, 0]
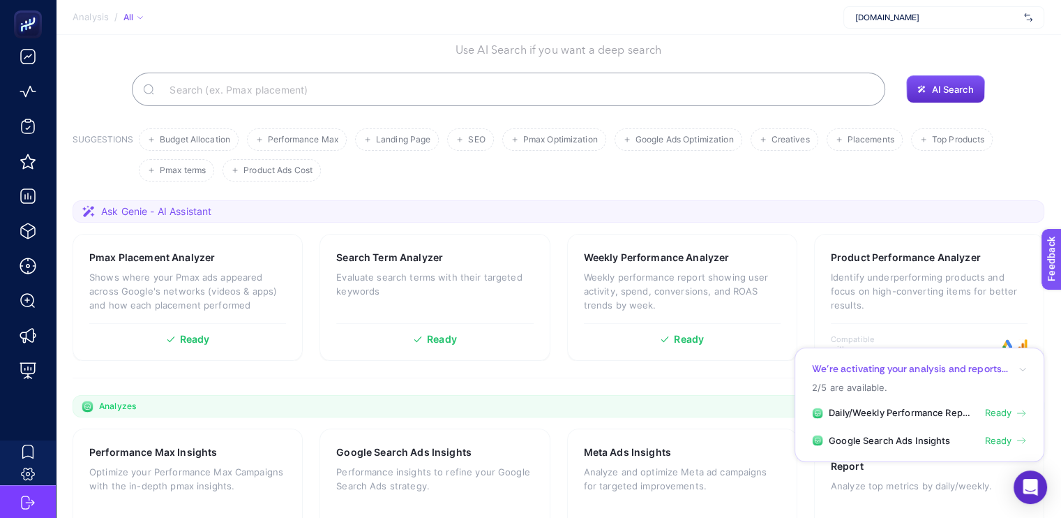
click at [953, 13] on span "Www.abbate.co" at bounding box center [936, 17] width 163 height 11
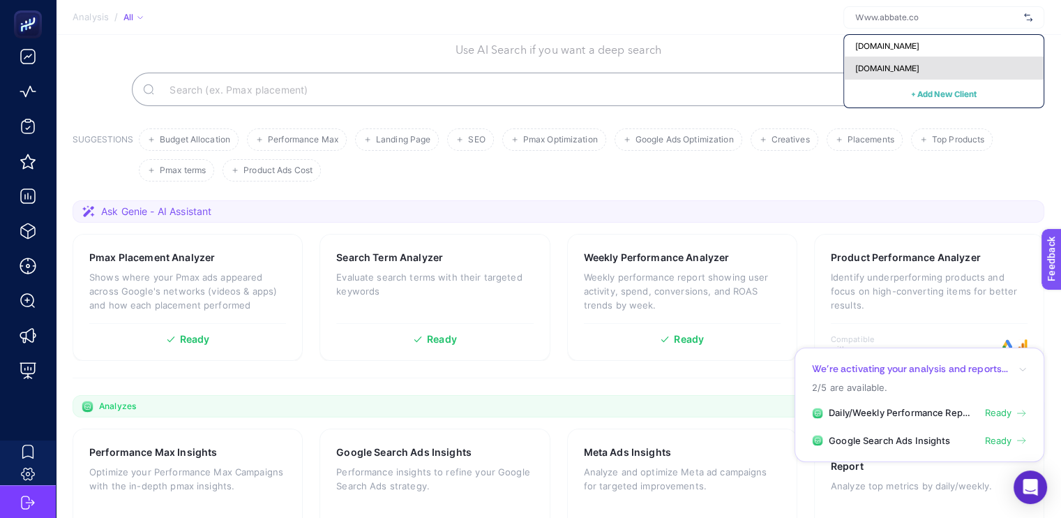
click at [910, 66] on span "[DOMAIN_NAME][PERSON_NAME]" at bounding box center [887, 68] width 64 height 11
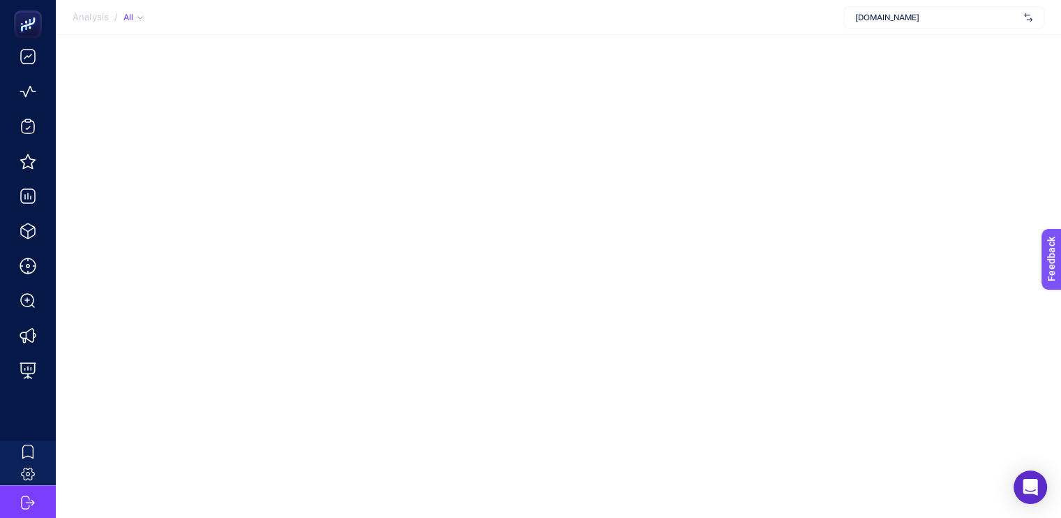
scroll to position [0, 0]
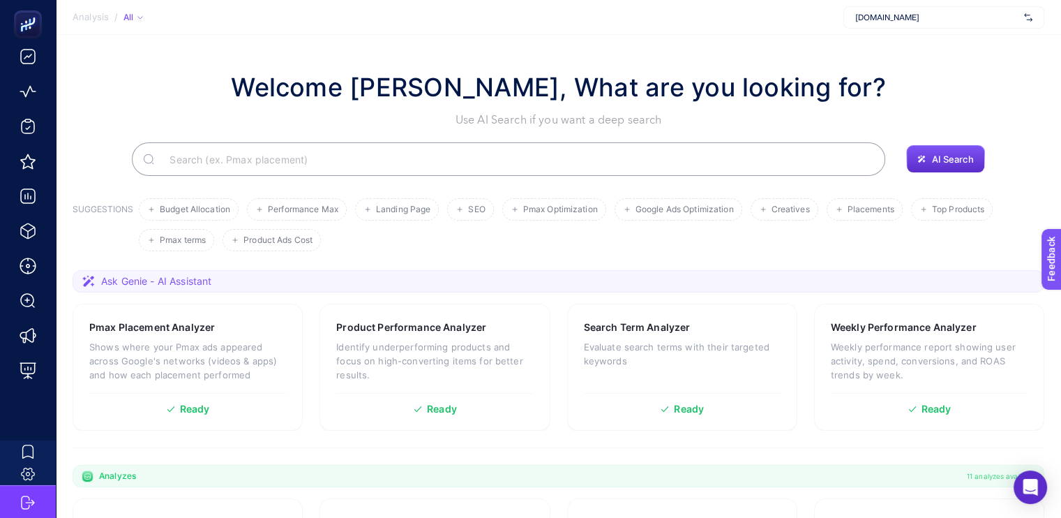
click at [943, 19] on span "[DOMAIN_NAME][PERSON_NAME]" at bounding box center [936, 17] width 163 height 11
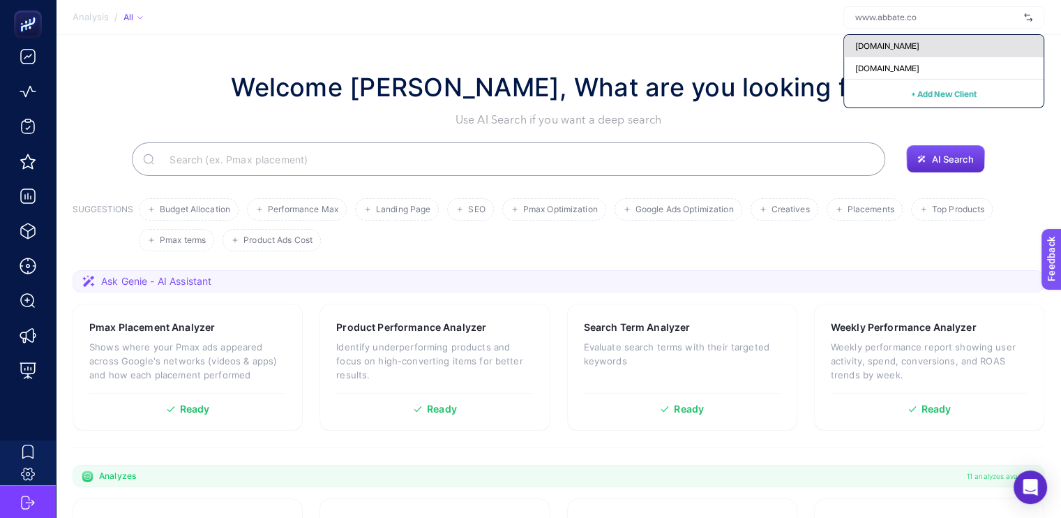
click at [902, 45] on span "Www.abbate.co" at bounding box center [887, 45] width 64 height 11
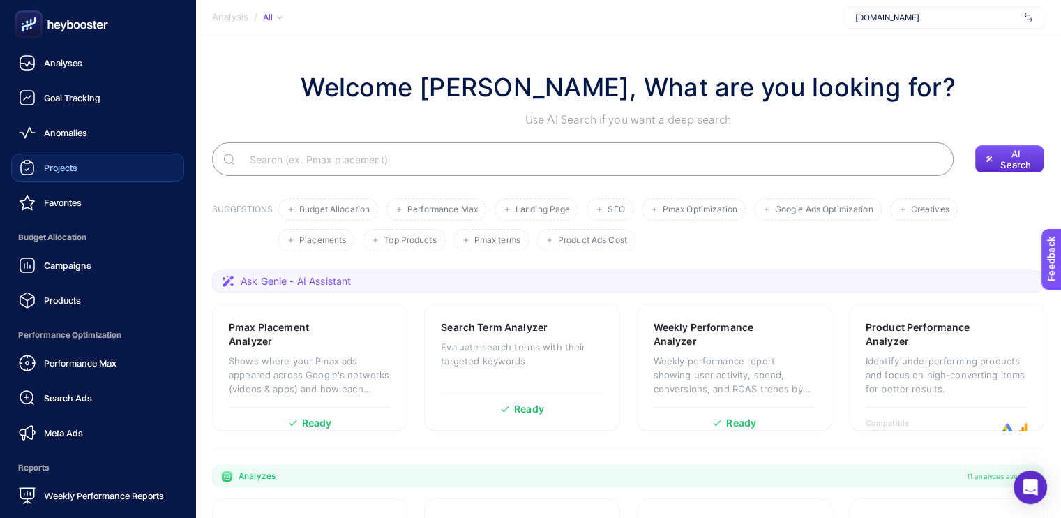
click at [81, 177] on link "Projects" at bounding box center [97, 167] width 173 height 28
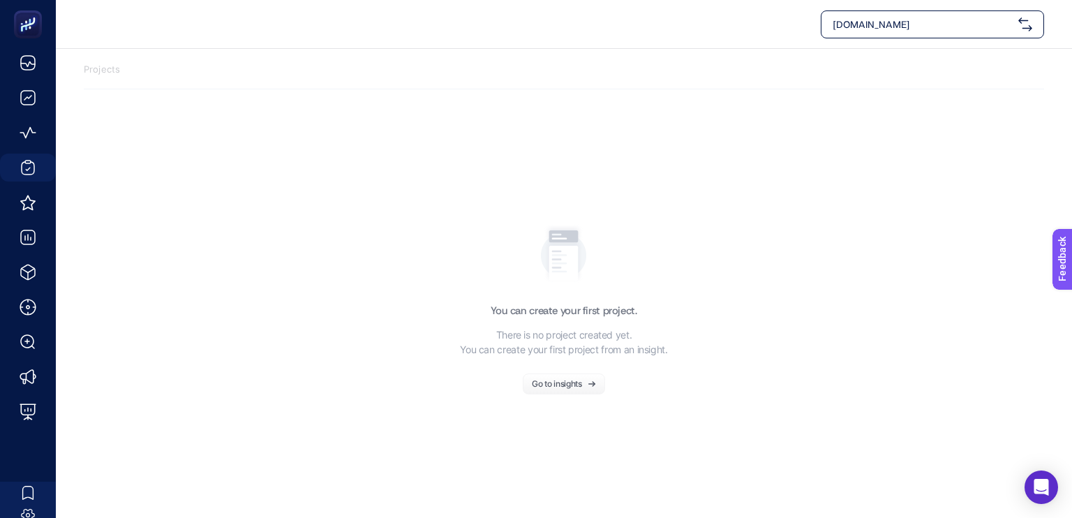
click at [879, 19] on span "Www.abbate.co" at bounding box center [922, 24] width 180 height 14
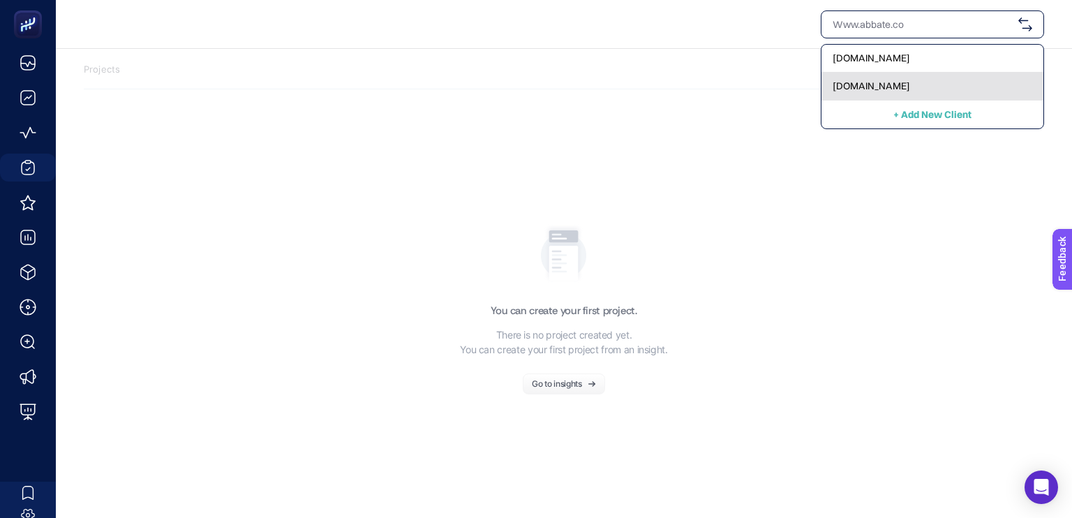
click at [872, 77] on div "[DOMAIN_NAME][PERSON_NAME]" at bounding box center [932, 87] width 222 height 28
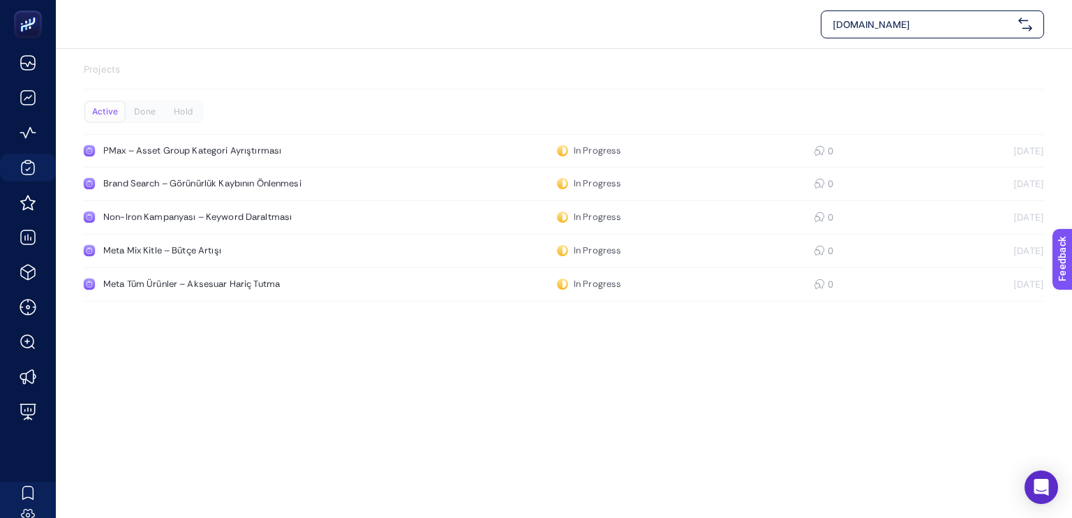
click at [899, 27] on span "[DOMAIN_NAME][PERSON_NAME]" at bounding box center [922, 24] width 180 height 14
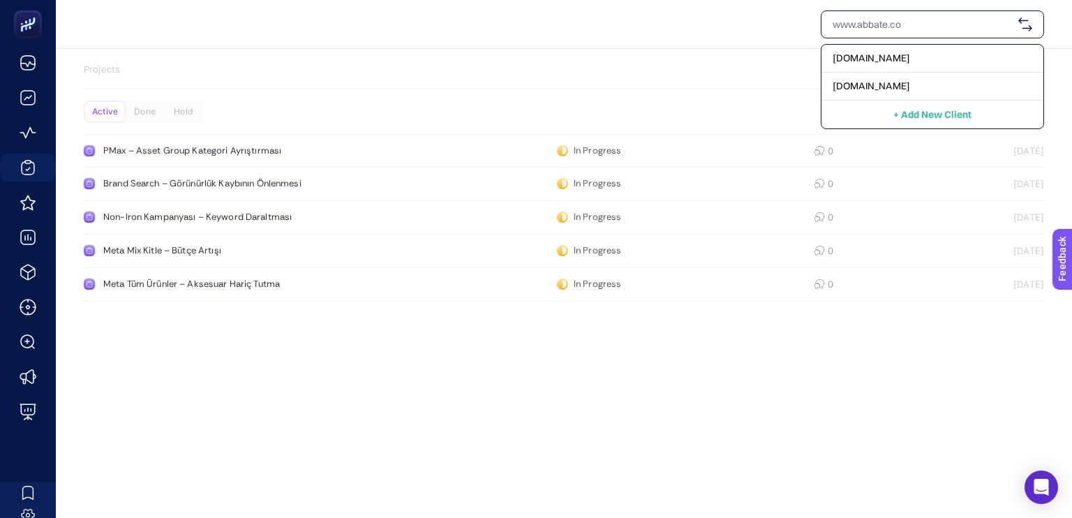
click at [899, 27] on input "text" at bounding box center [922, 24] width 180 height 14
click at [703, 32] on div "Www.abbate.co www.abbate.co + Add New Client" at bounding box center [564, 24] width 960 height 28
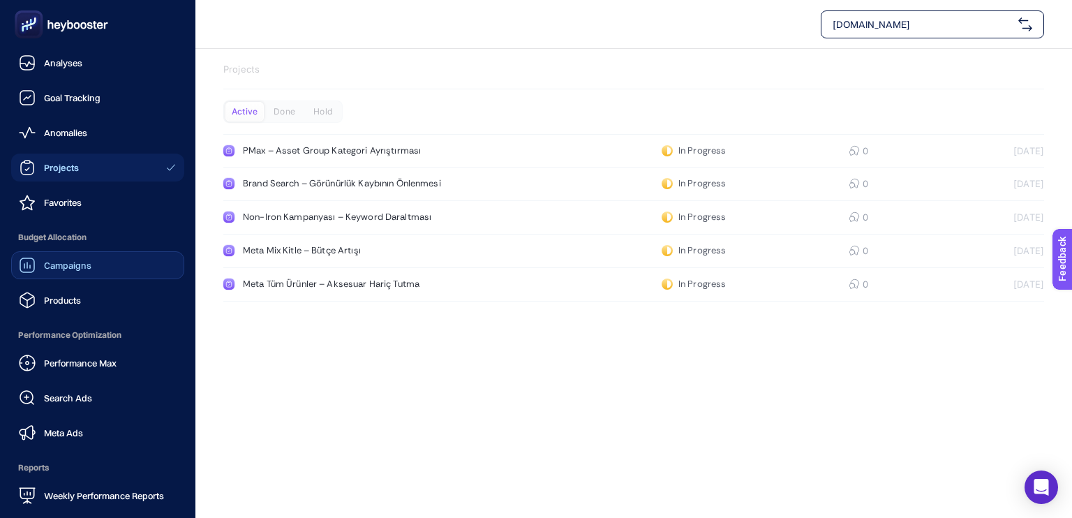
click at [100, 257] on link "Campaigns" at bounding box center [97, 265] width 173 height 28
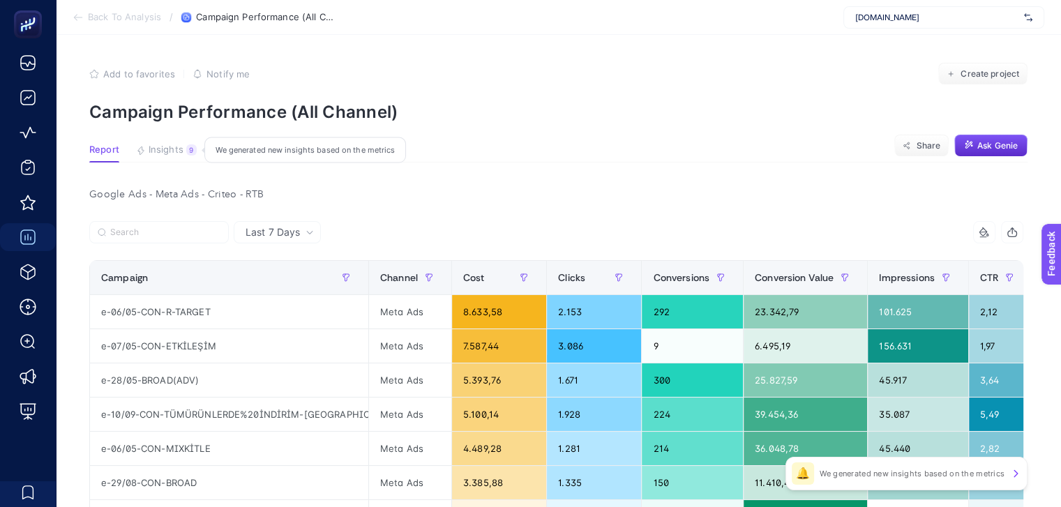
click at [951, 13] on span "[DOMAIN_NAME][PERSON_NAME]" at bounding box center [936, 17] width 163 height 11
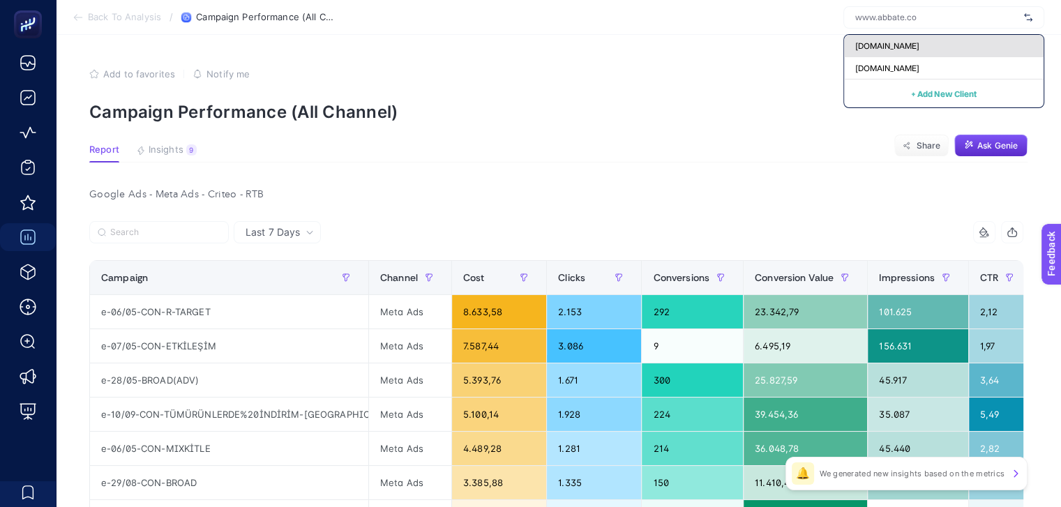
click at [927, 45] on div "Www.abbate.co" at bounding box center [944, 46] width 200 height 22
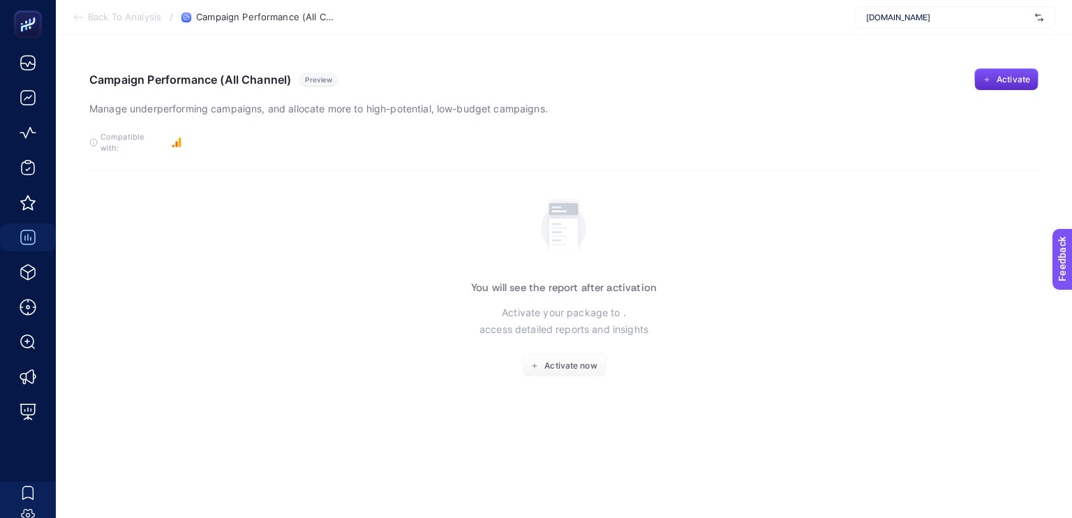
click at [931, 22] on span "Www.abbate.co" at bounding box center [947, 17] width 163 height 11
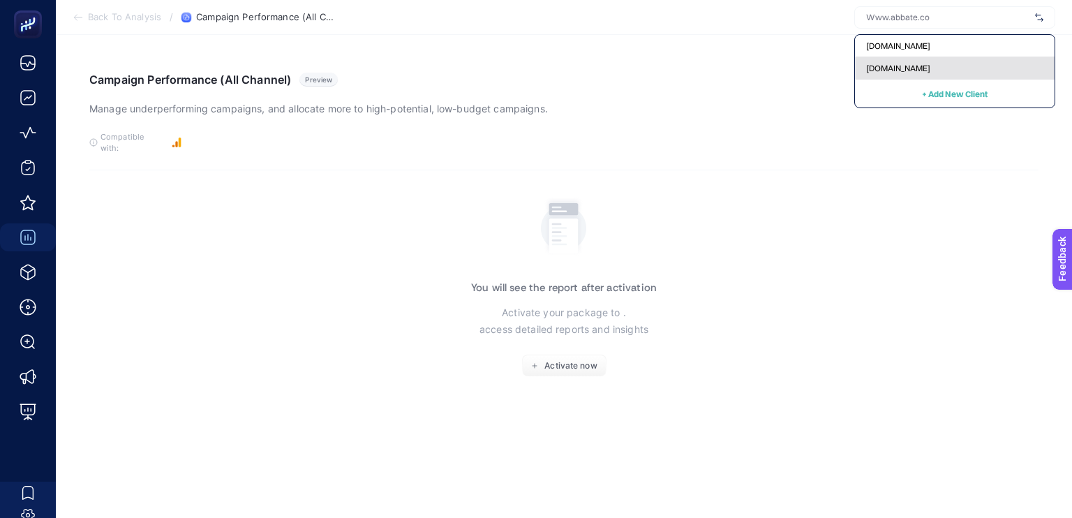
click at [906, 68] on span "[DOMAIN_NAME][PERSON_NAME]" at bounding box center [898, 68] width 64 height 11
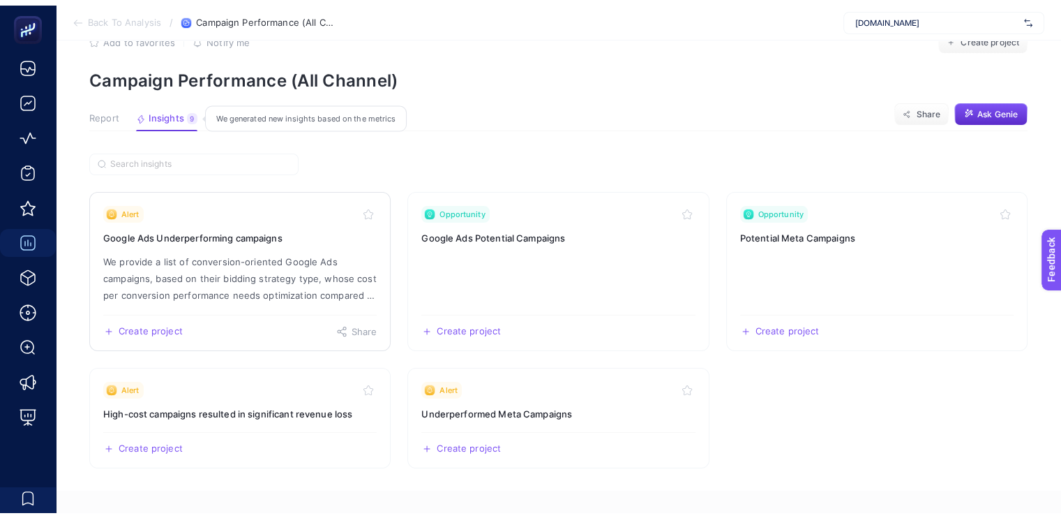
scroll to position [70, 0]
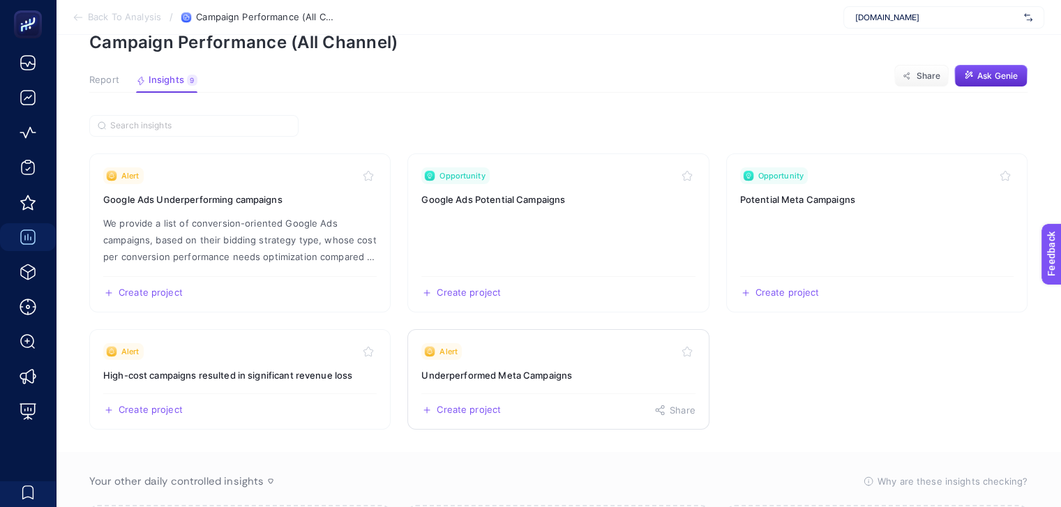
click at [536, 364] on link "Alert Underperformed Meta Campaigns Create project Share" at bounding box center [557, 379] width 301 height 100
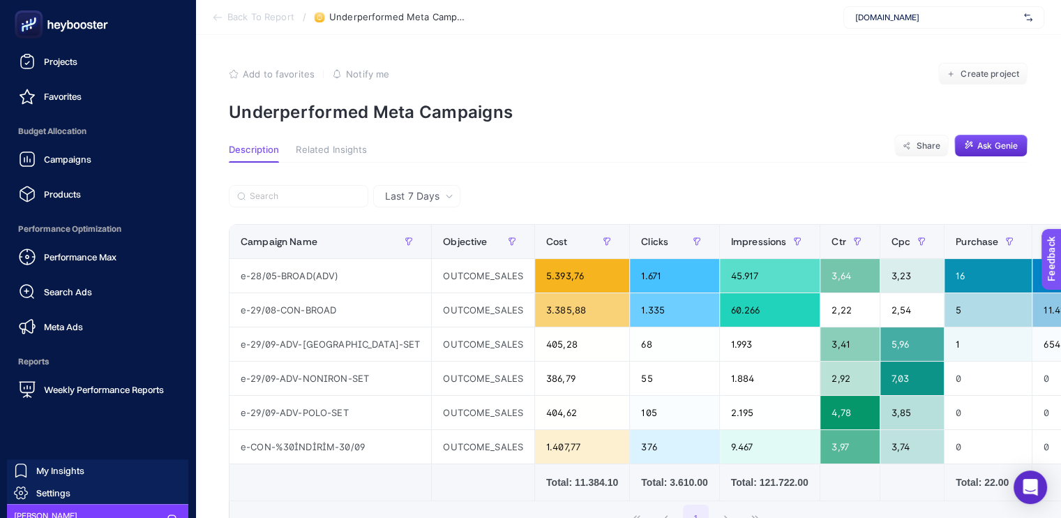
scroll to position [125, 0]
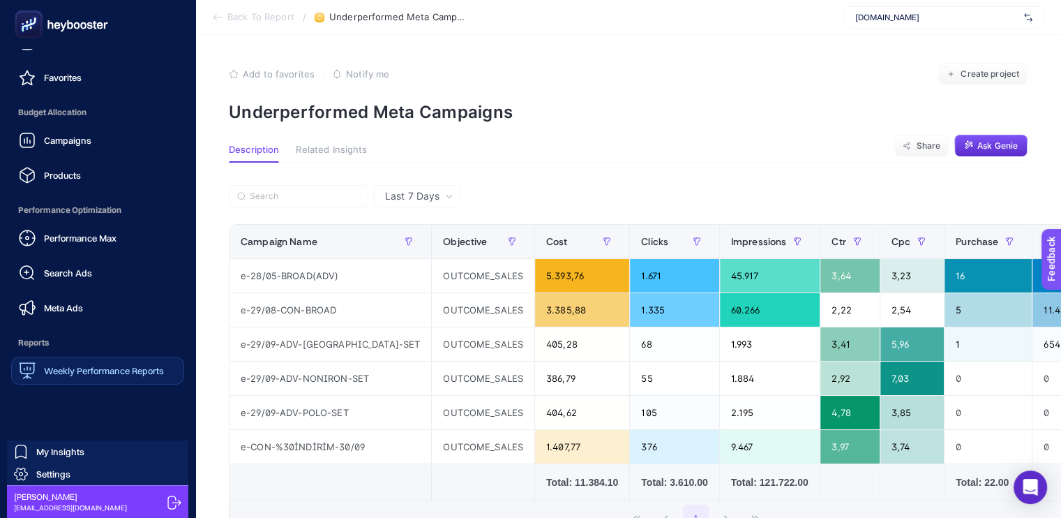
click at [101, 370] on span "Weekly Performance Reports" at bounding box center [104, 370] width 120 height 11
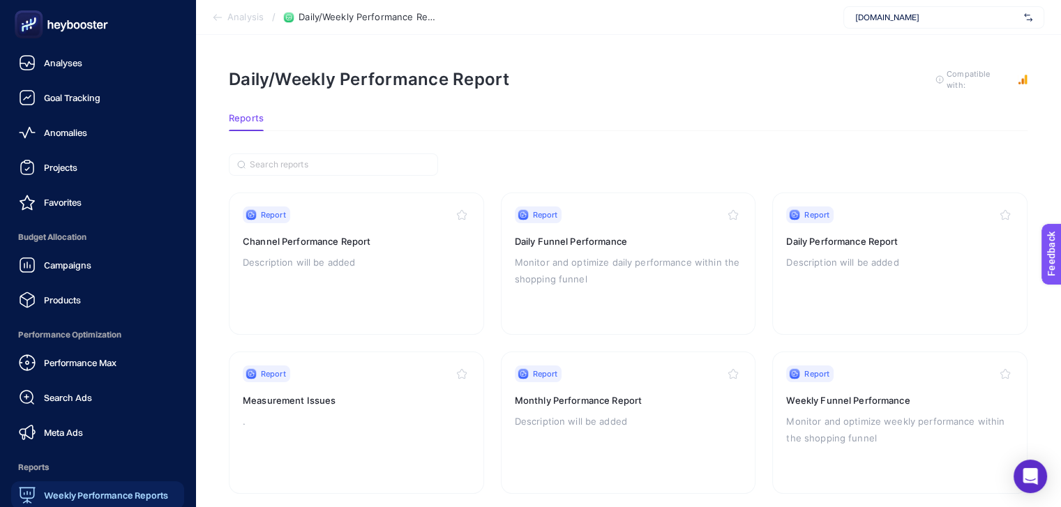
click at [31, 22] on icon at bounding box center [31, 22] width 0 height 4
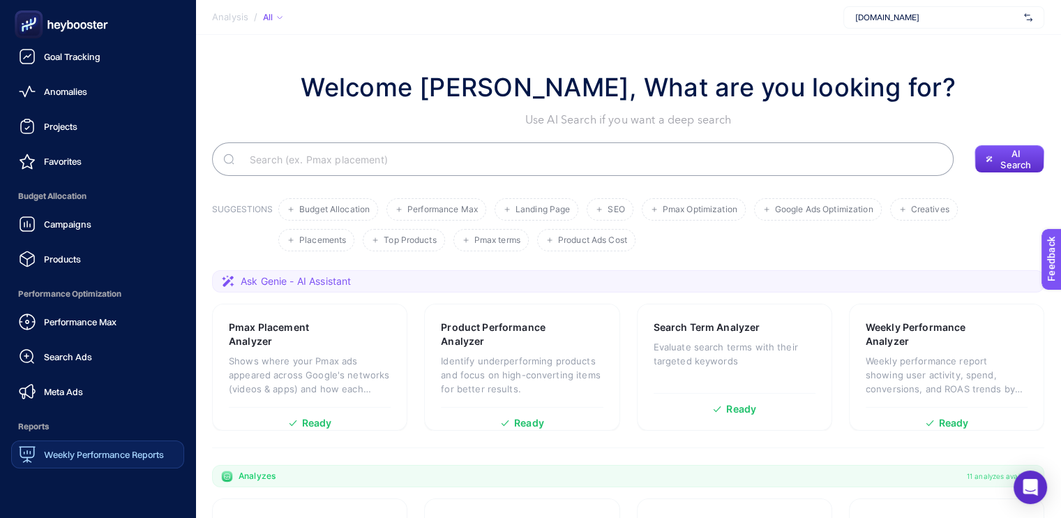
click at [31, 22] on icon at bounding box center [31, 22] width 0 height 4
